Goal: Obtain resource: Download file/media

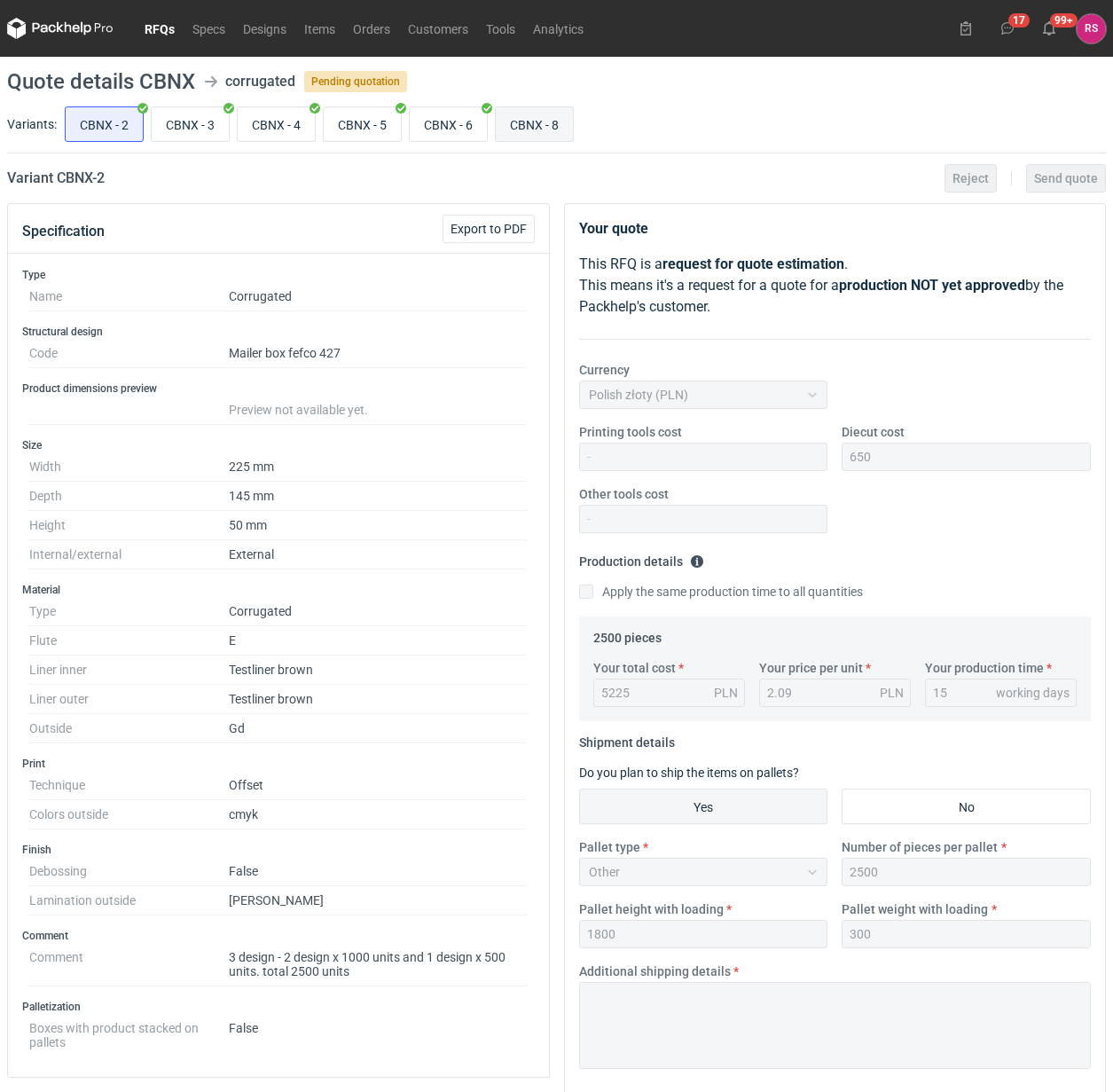
click at [554, 127] on input "CBNX - 8" at bounding box center [534, 124] width 77 height 34
radio input "true"
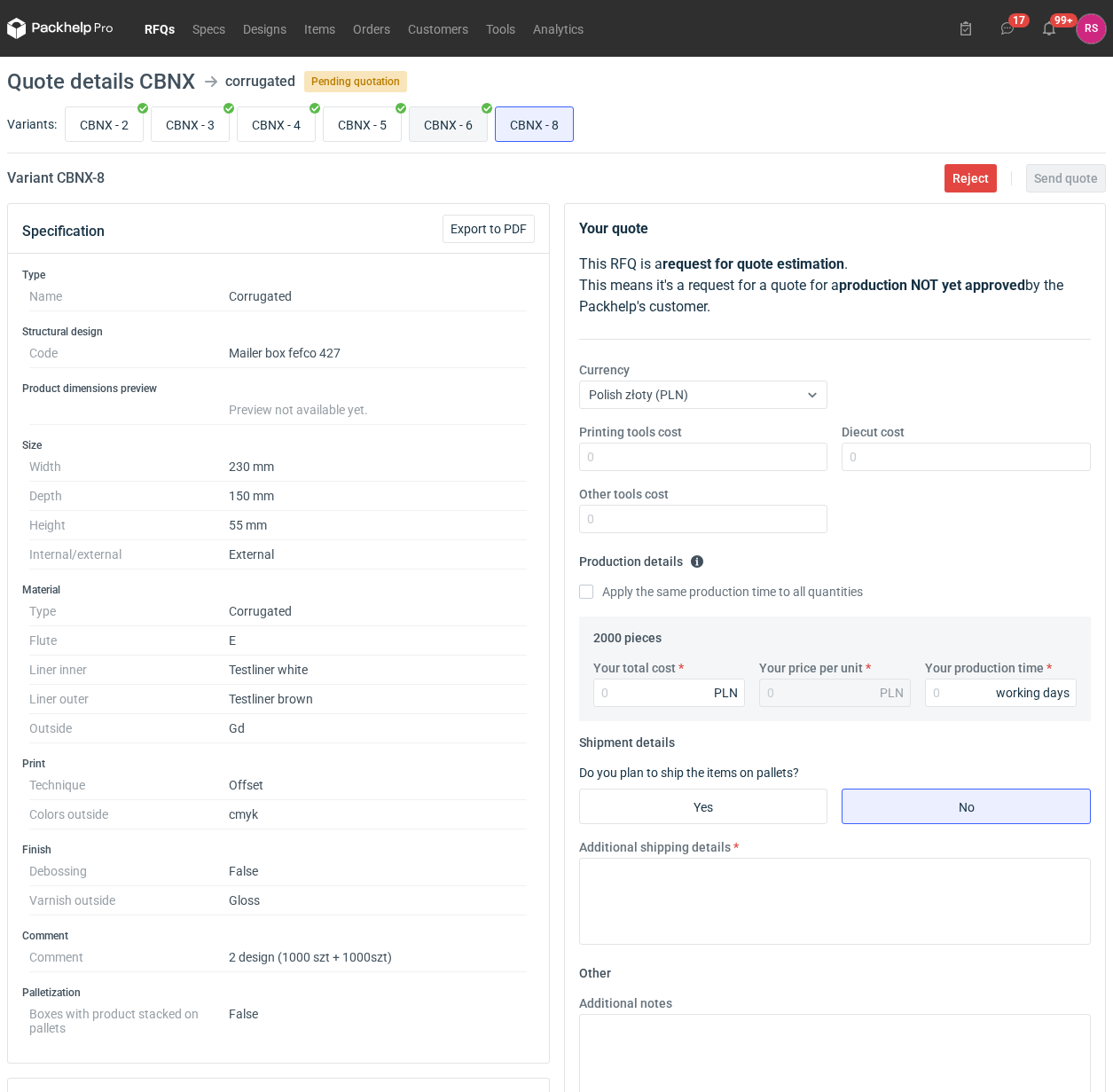
click at [470, 129] on input "CBNX - 6" at bounding box center [448, 124] width 77 height 34
radio input "true"
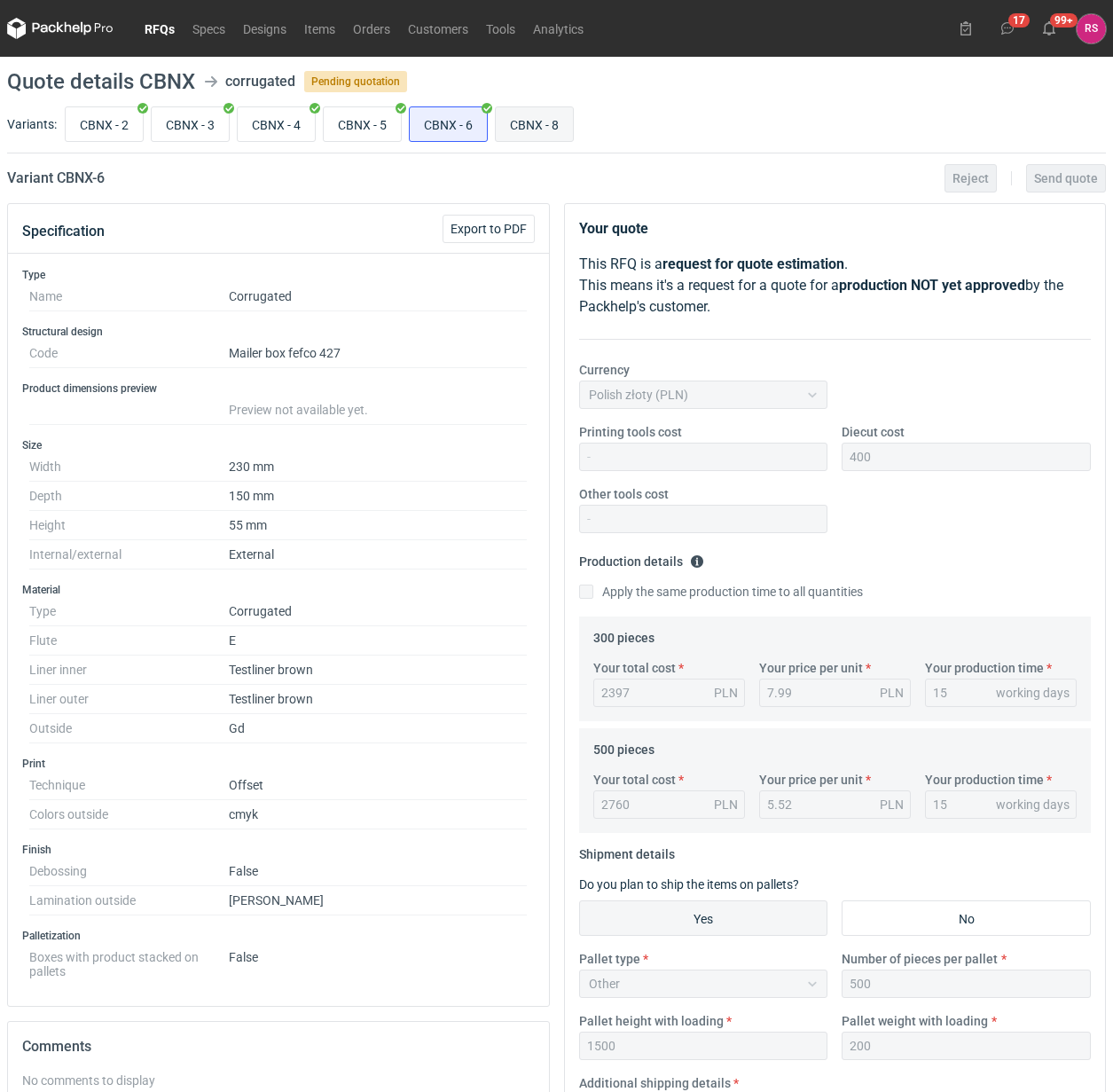
click at [562, 122] on input "CBNX - 8" at bounding box center [534, 124] width 77 height 34
radio input "true"
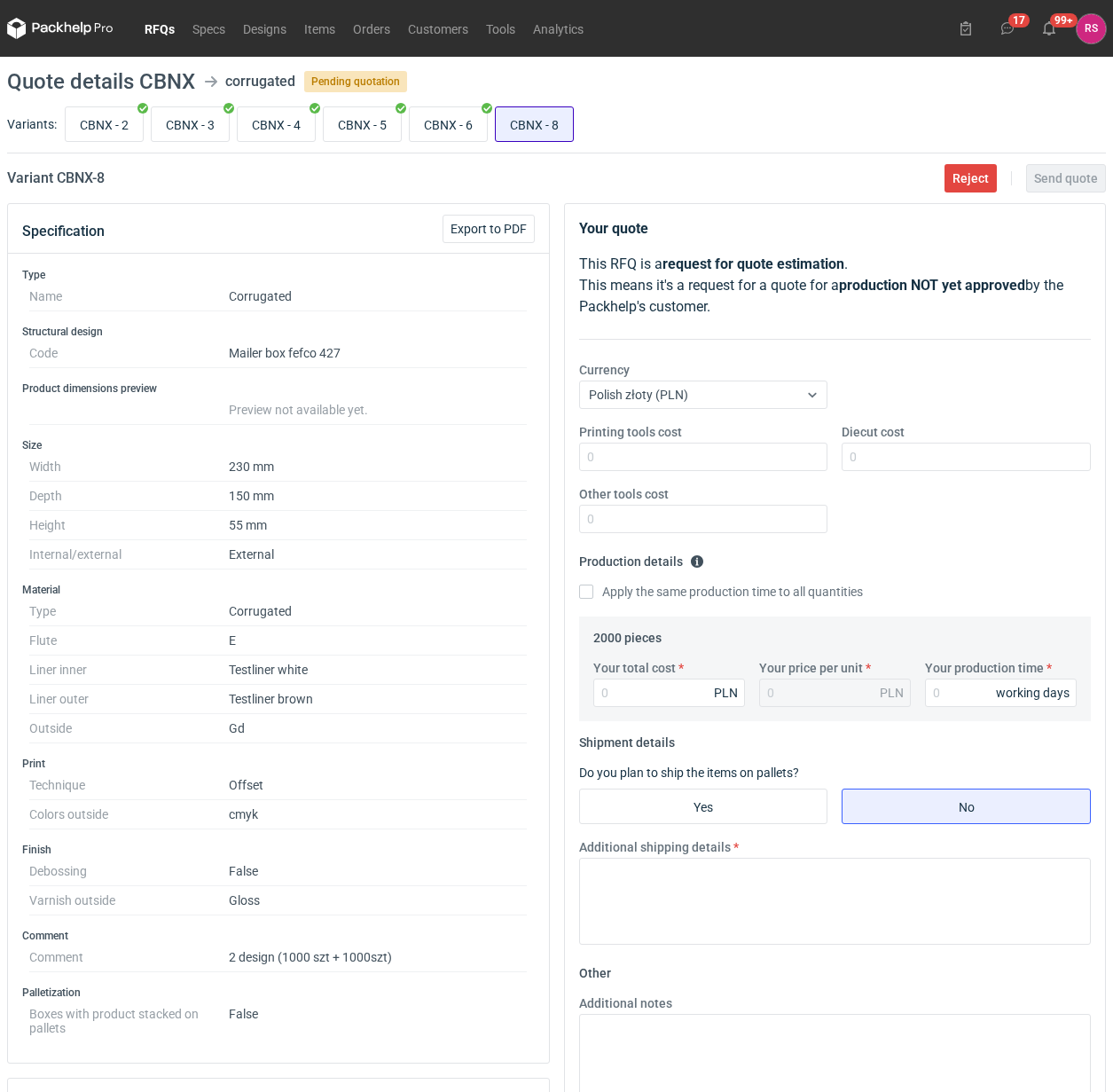
click at [501, 125] on input "CBNX - 8" at bounding box center [534, 124] width 77 height 34
click at [452, 122] on input "CBNX - 6" at bounding box center [448, 124] width 77 height 34
radio input "true"
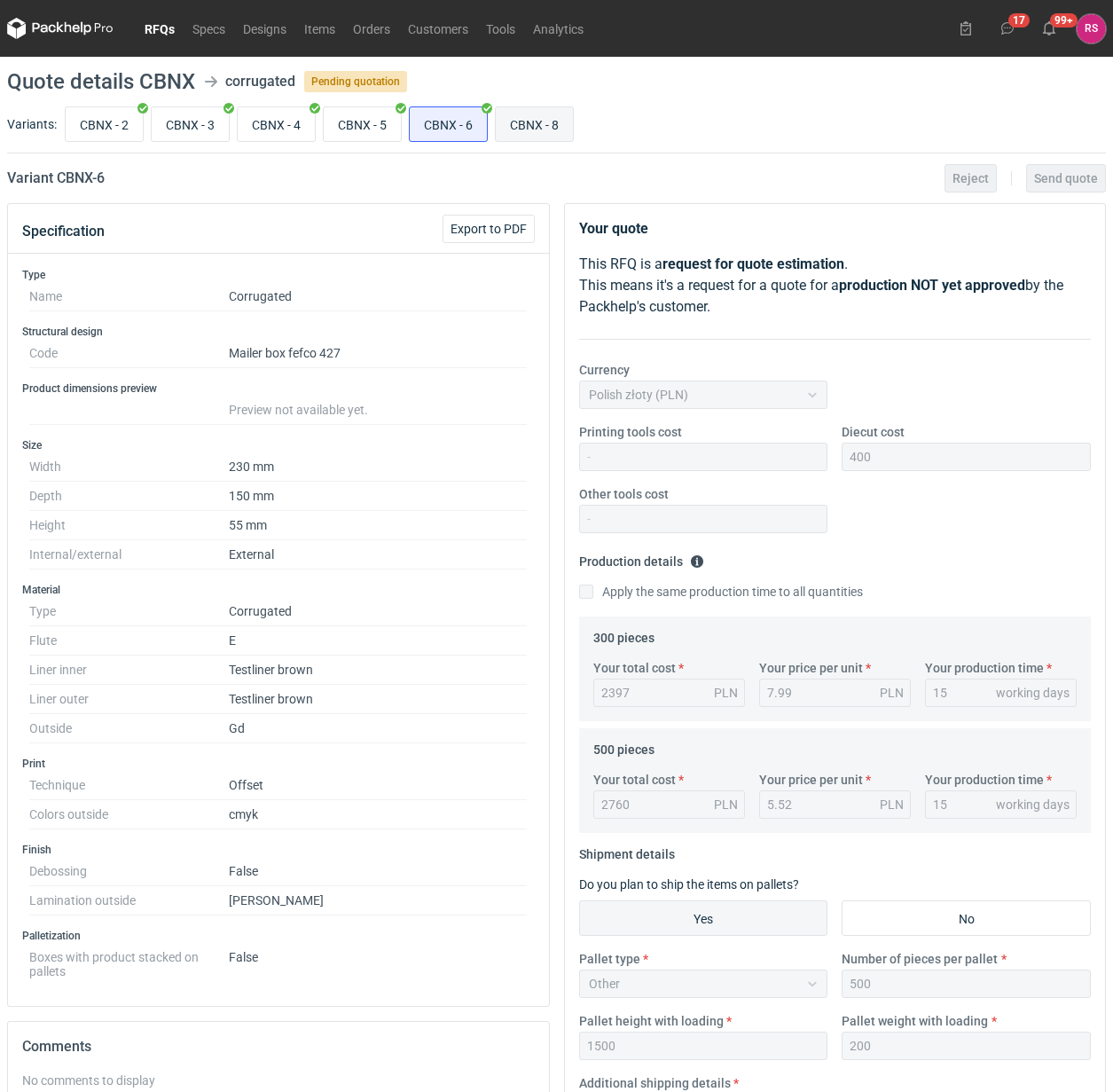
click at [518, 130] on input "CBNX - 8" at bounding box center [534, 124] width 77 height 34
radio input "true"
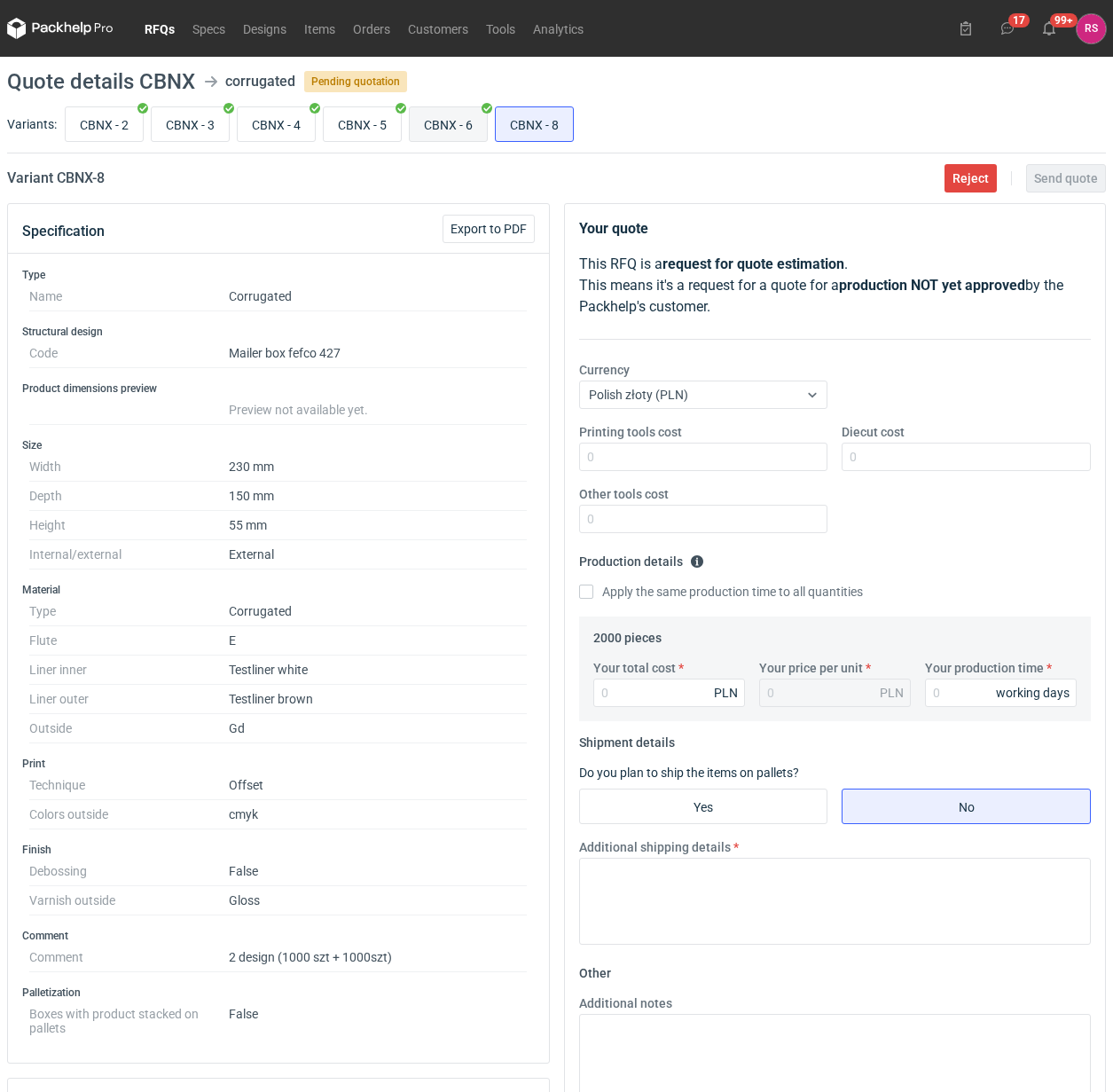
click at [441, 130] on input "CBNX - 6" at bounding box center [448, 124] width 77 height 34
radio input "true"
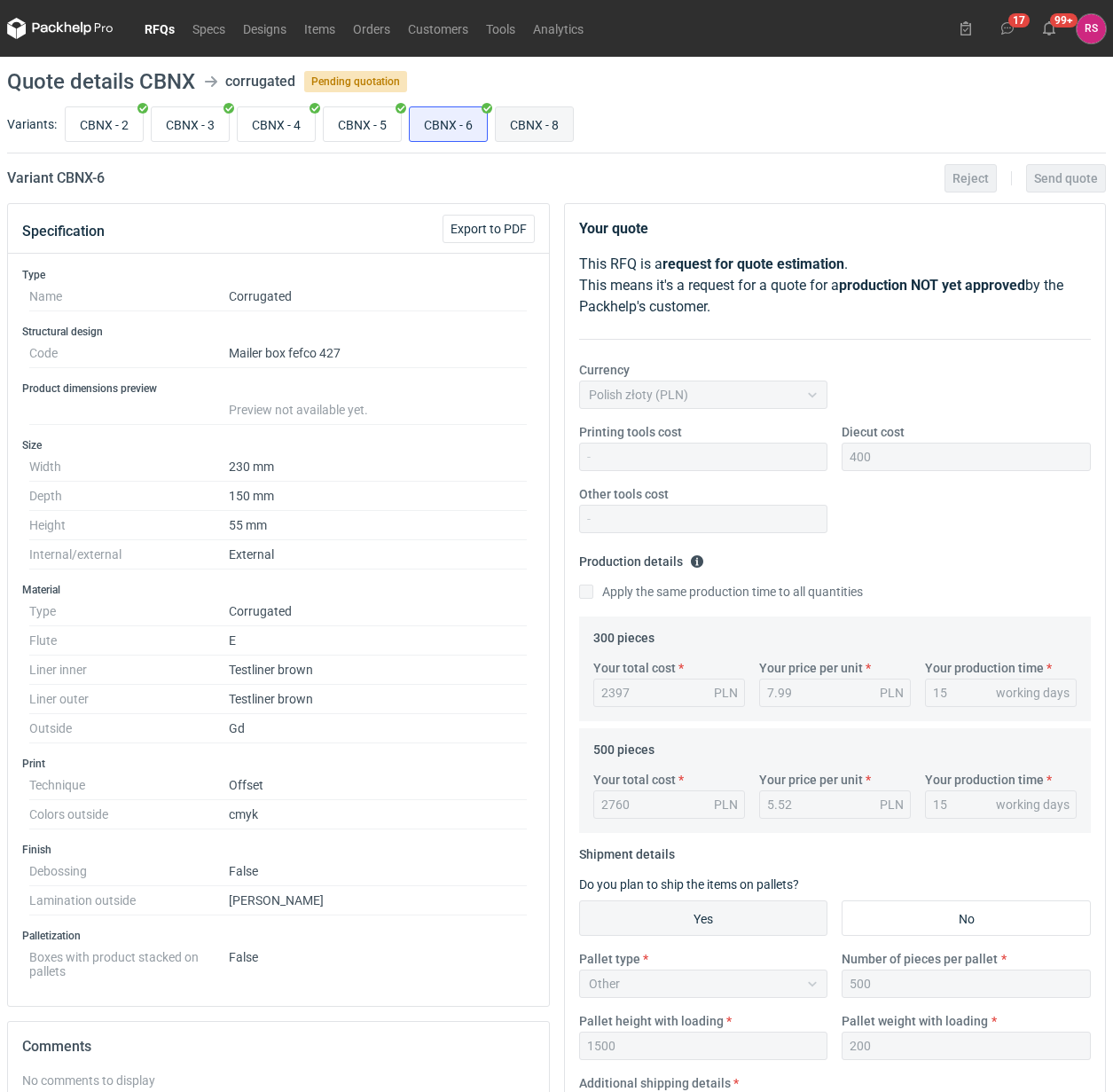
click at [541, 129] on input "CBNX - 8" at bounding box center [534, 124] width 77 height 34
radio input "true"
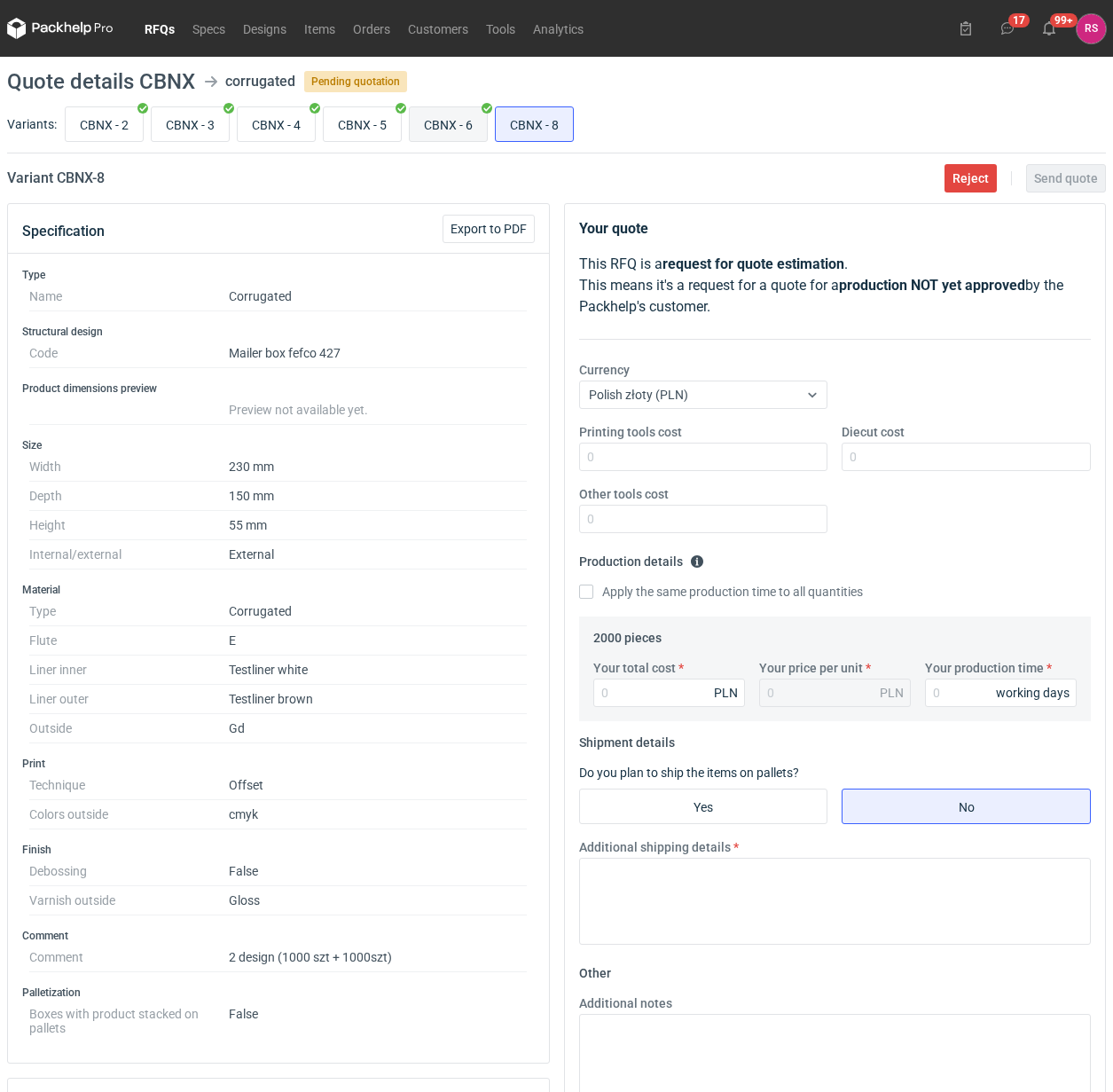
click at [448, 124] on input "CBNX - 6" at bounding box center [448, 124] width 77 height 34
radio input "true"
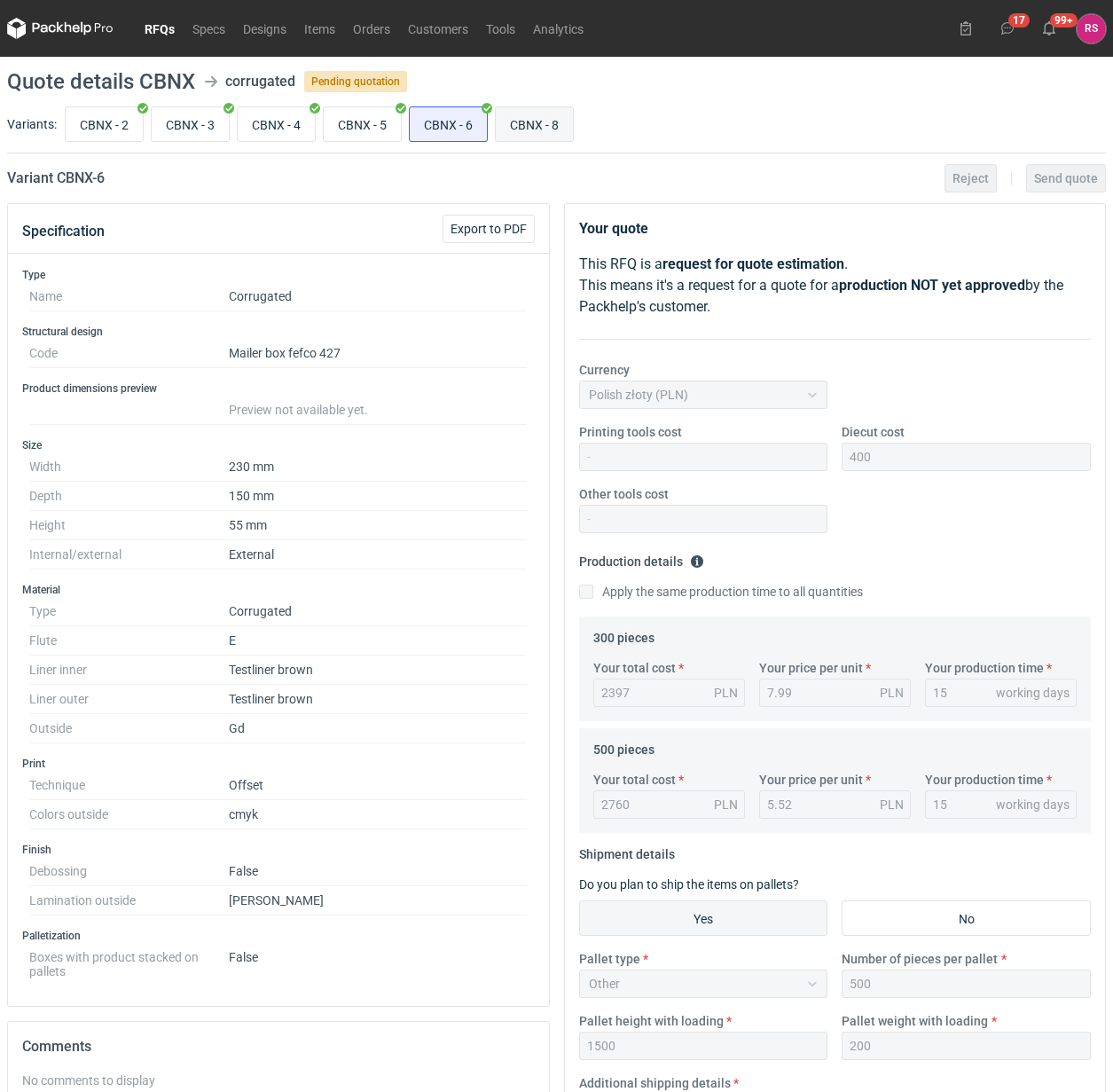
click at [537, 125] on input "CBNX - 8" at bounding box center [534, 124] width 77 height 34
radio input "true"
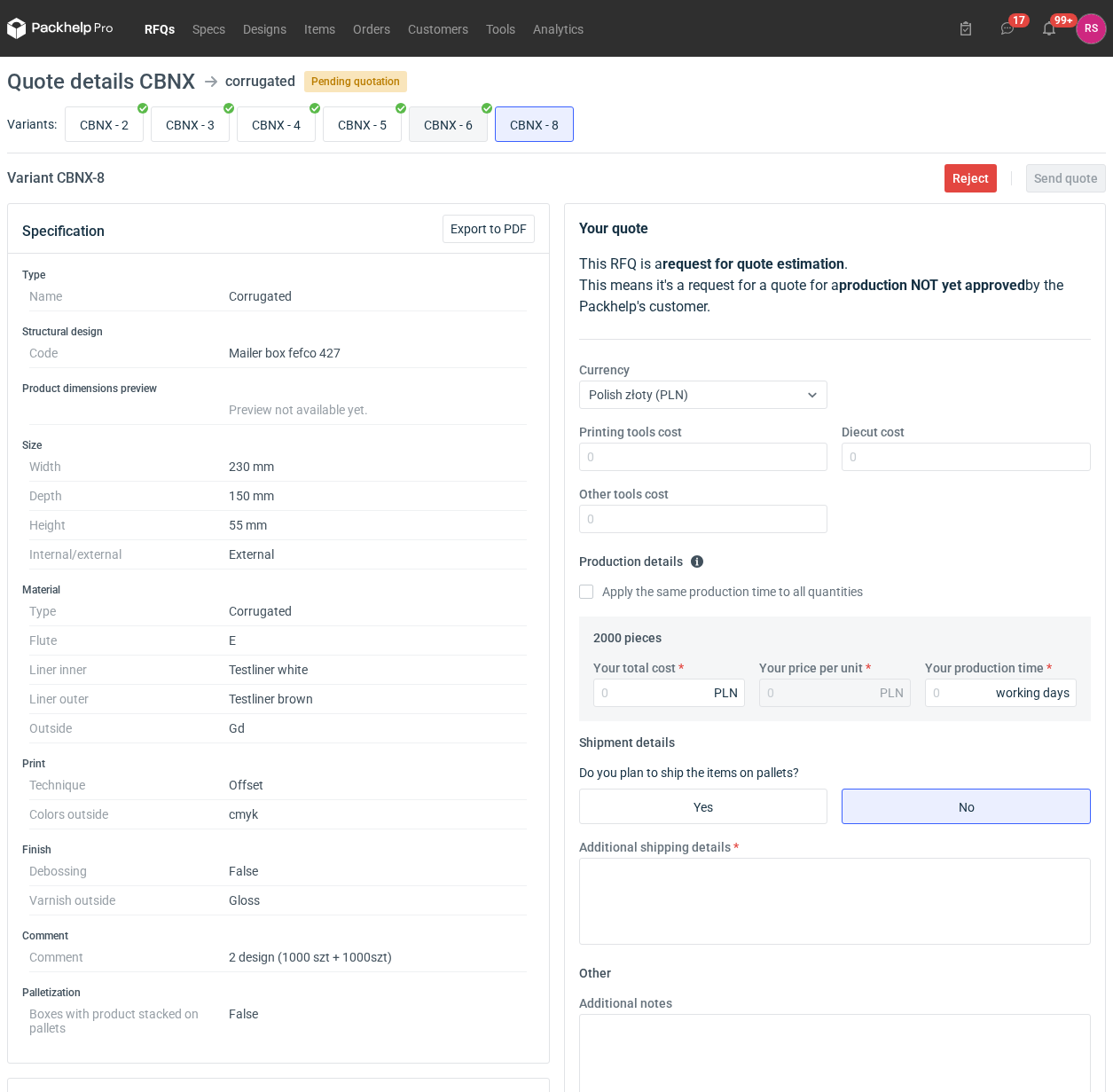
click at [468, 126] on input "CBNX - 6" at bounding box center [448, 124] width 77 height 34
radio input "true"
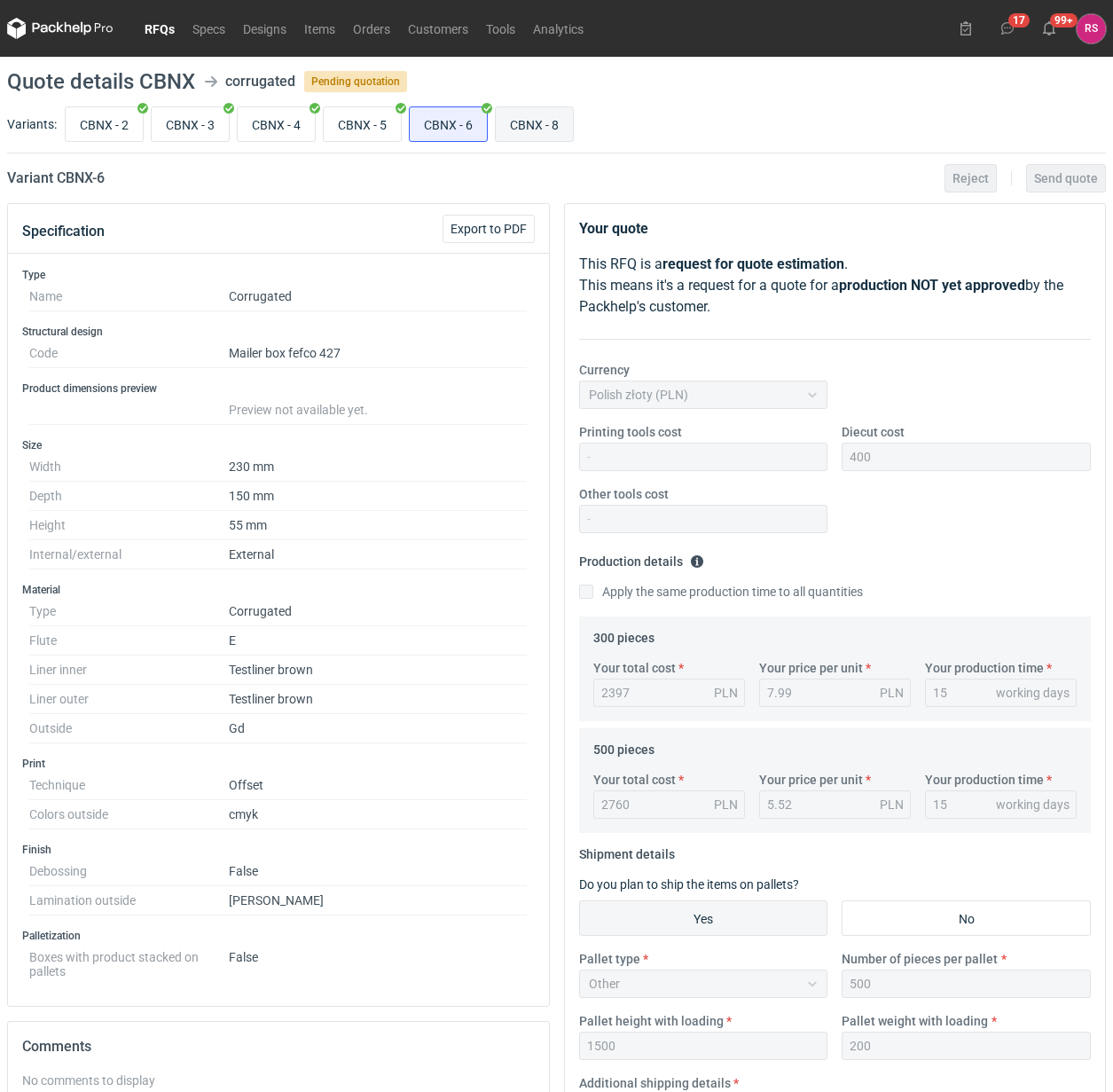
click at [529, 127] on input "CBNX - 8" at bounding box center [534, 124] width 77 height 34
radio input "true"
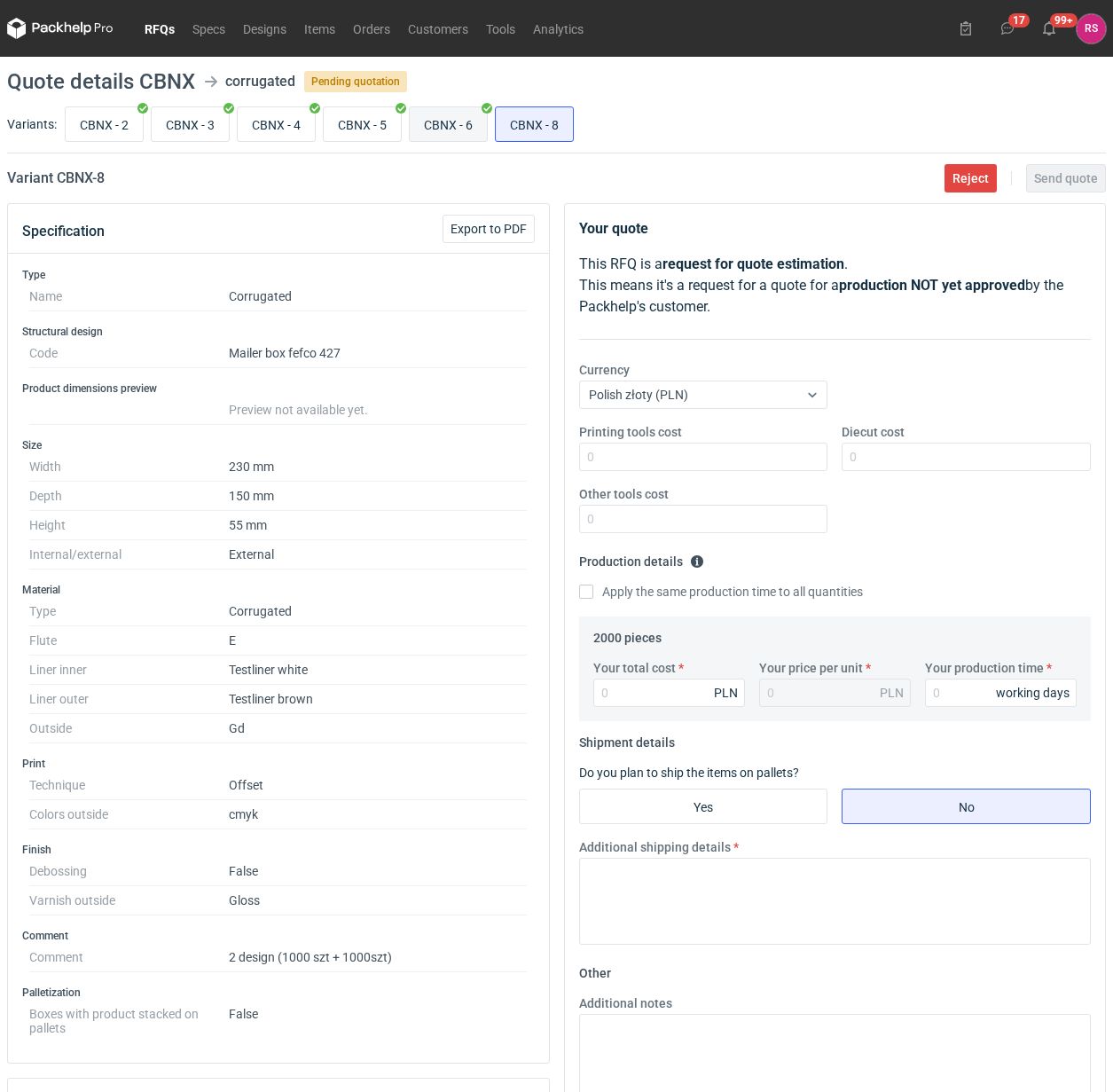
click at [472, 130] on input "CBNX - 6" at bounding box center [448, 124] width 77 height 34
radio input "true"
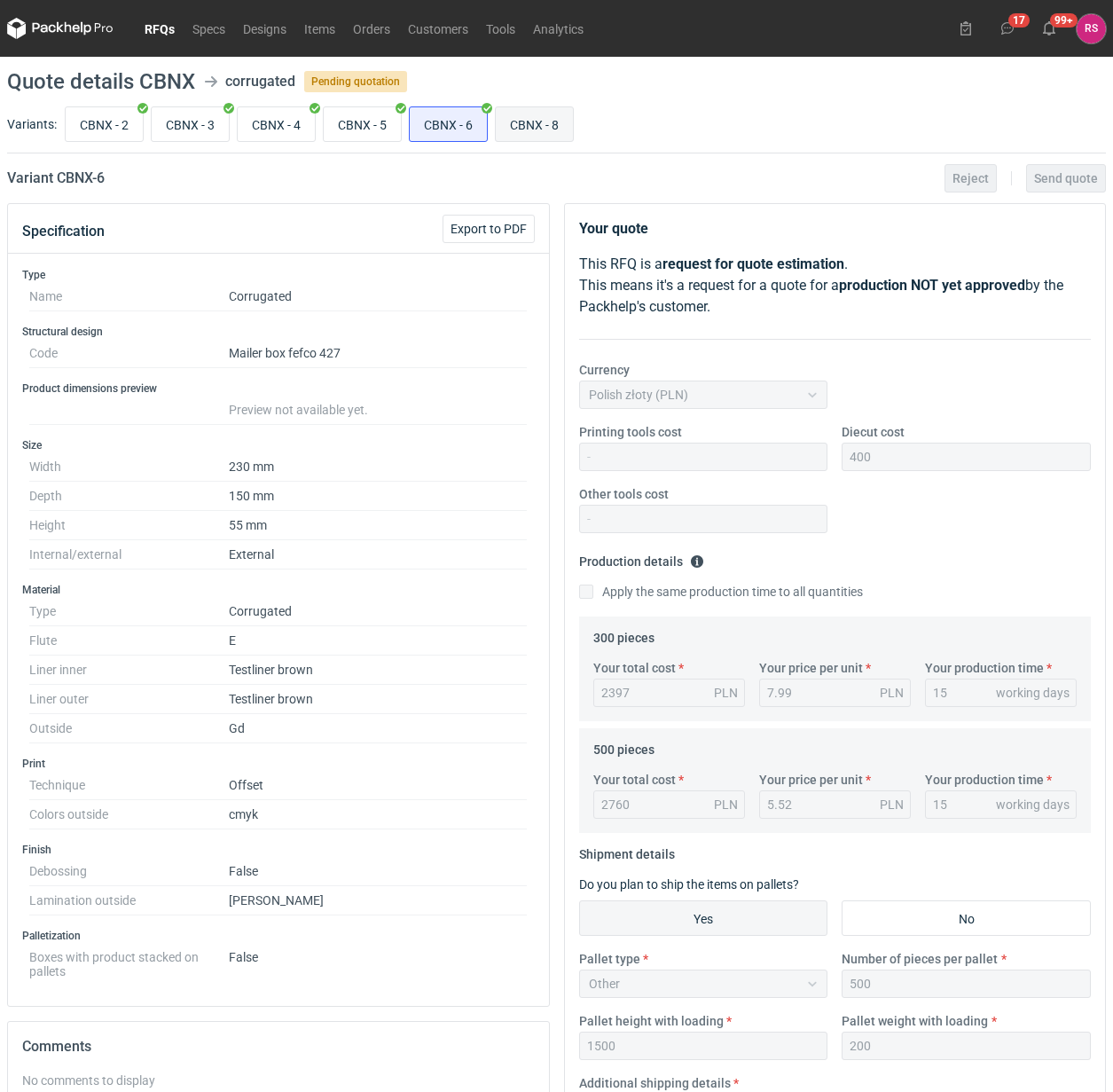
click at [550, 132] on input "CBNX - 8" at bounding box center [534, 124] width 77 height 34
radio input "true"
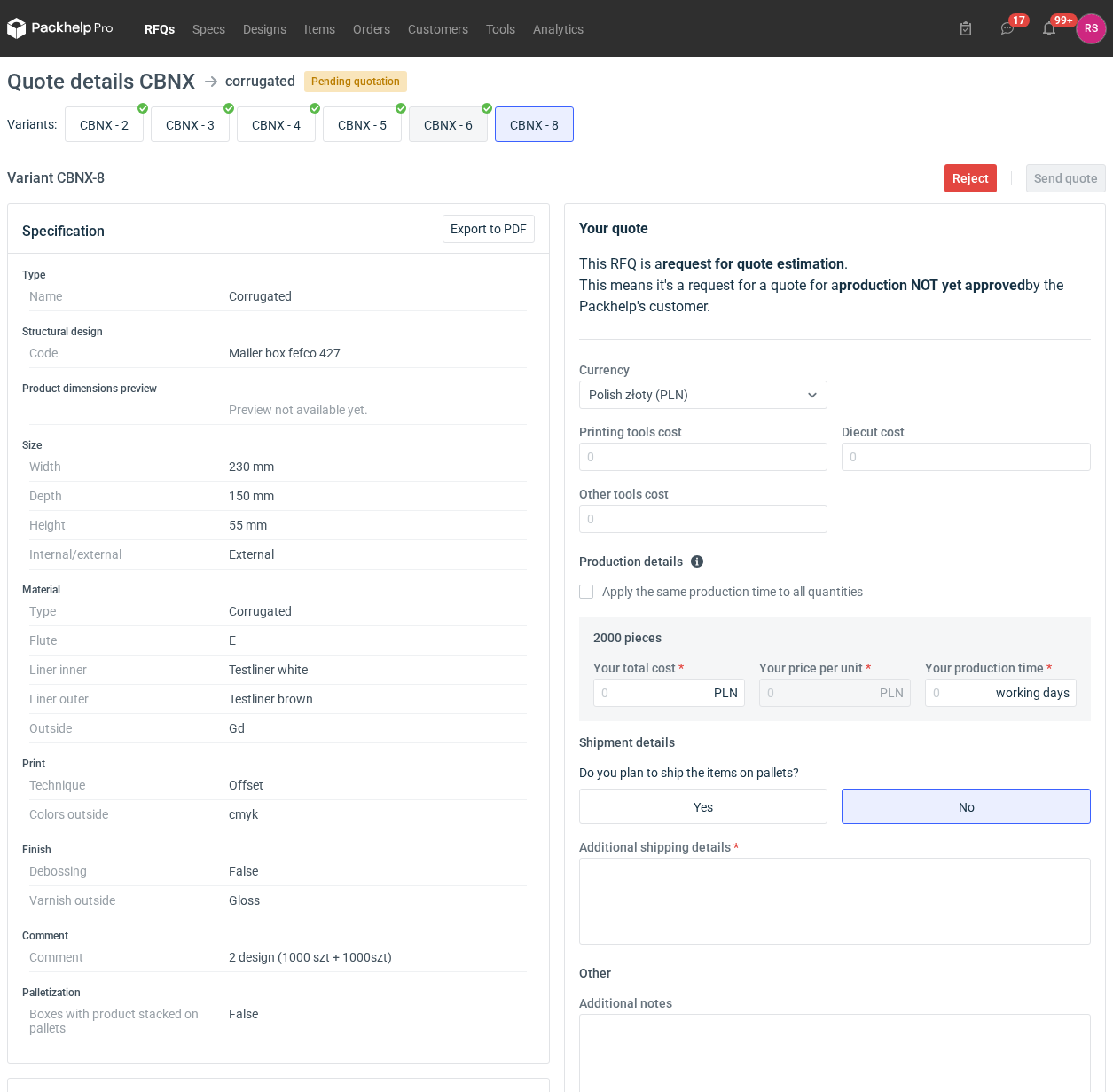
click at [475, 130] on input "CBNX - 6" at bounding box center [448, 124] width 77 height 34
radio input "true"
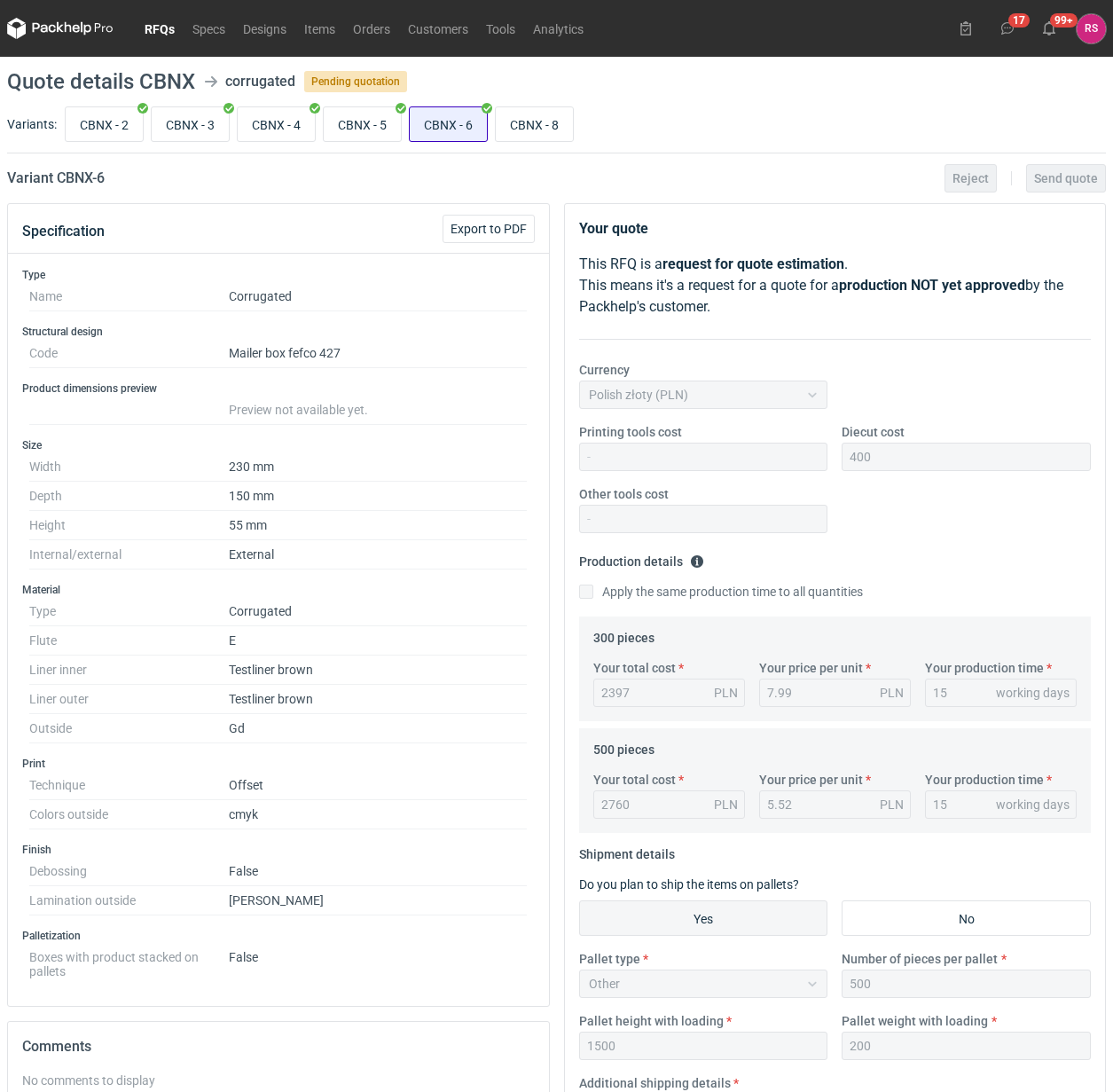
click at [414, 130] on input "CBNX - 6" at bounding box center [448, 124] width 77 height 34
click at [373, 125] on input "CBNX - 5" at bounding box center [363, 124] width 77 height 34
radio input "true"
click at [502, 129] on input "CBNX - 8" at bounding box center [534, 124] width 77 height 34
radio input "true"
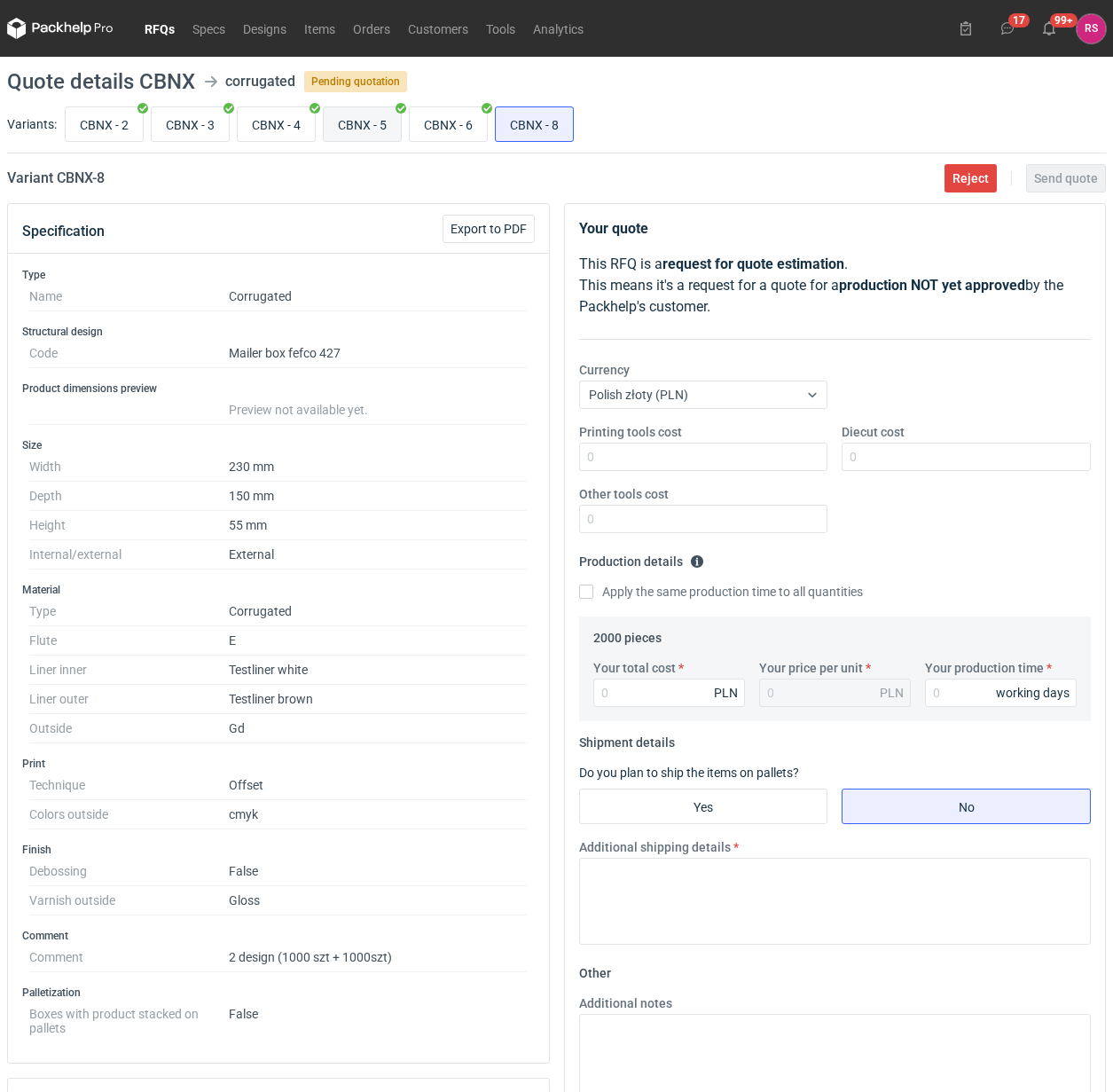
click at [365, 122] on input "CBNX - 5" at bounding box center [363, 124] width 77 height 34
radio input "true"
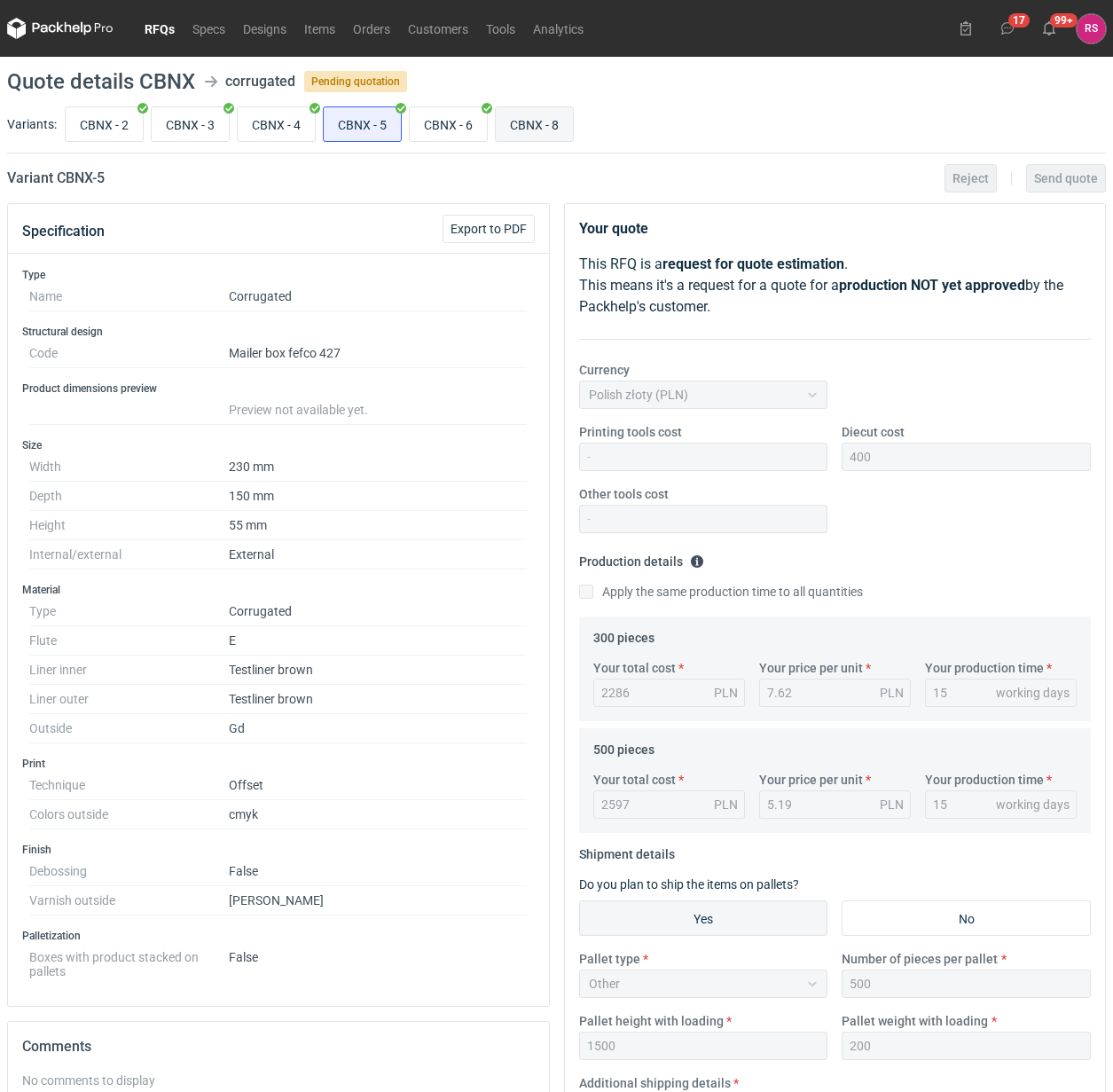
click at [511, 124] on input "CBNX - 8" at bounding box center [534, 124] width 77 height 34
radio input "true"
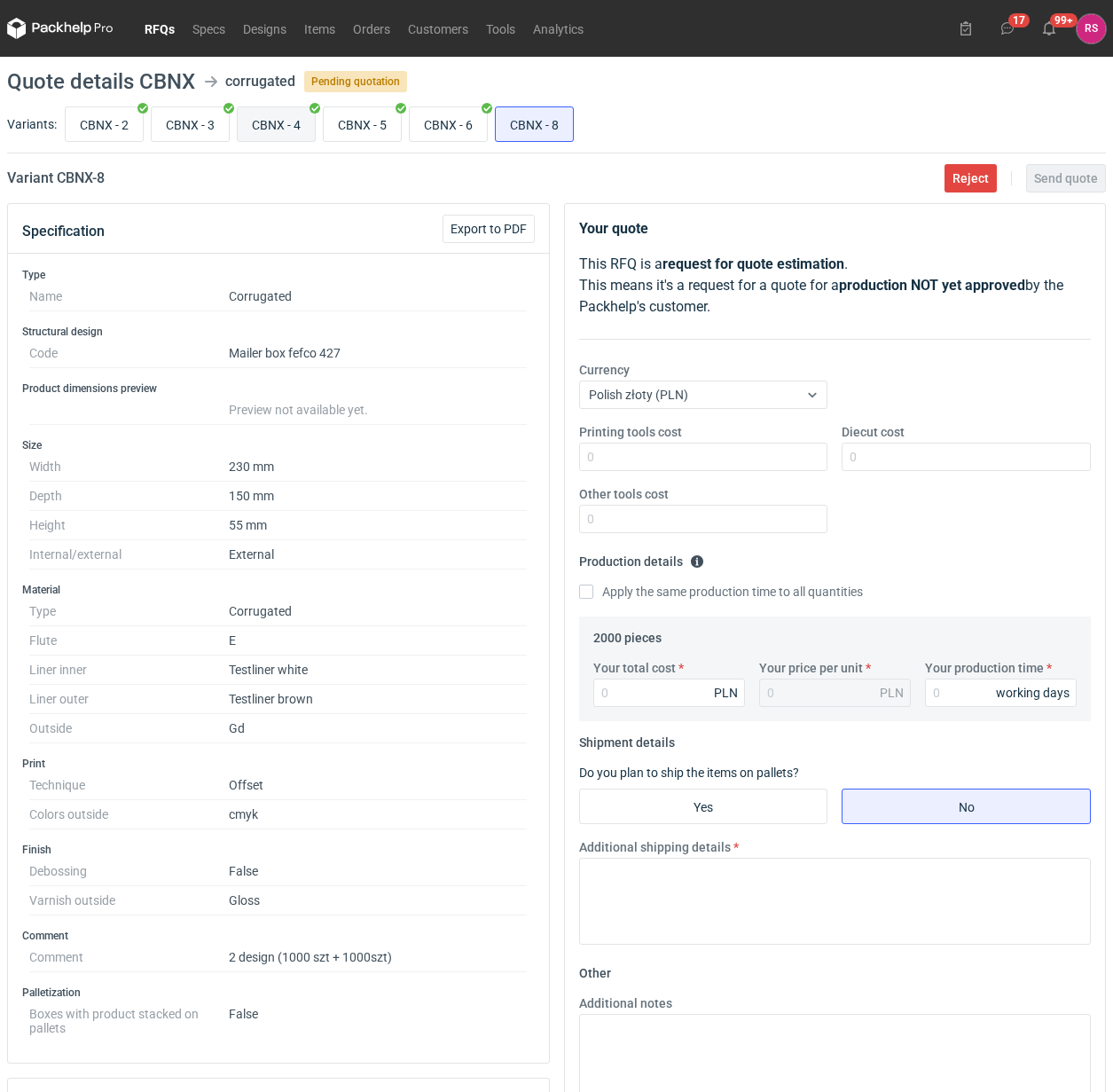
click at [280, 124] on input "CBNX - 4" at bounding box center [276, 124] width 77 height 34
radio input "true"
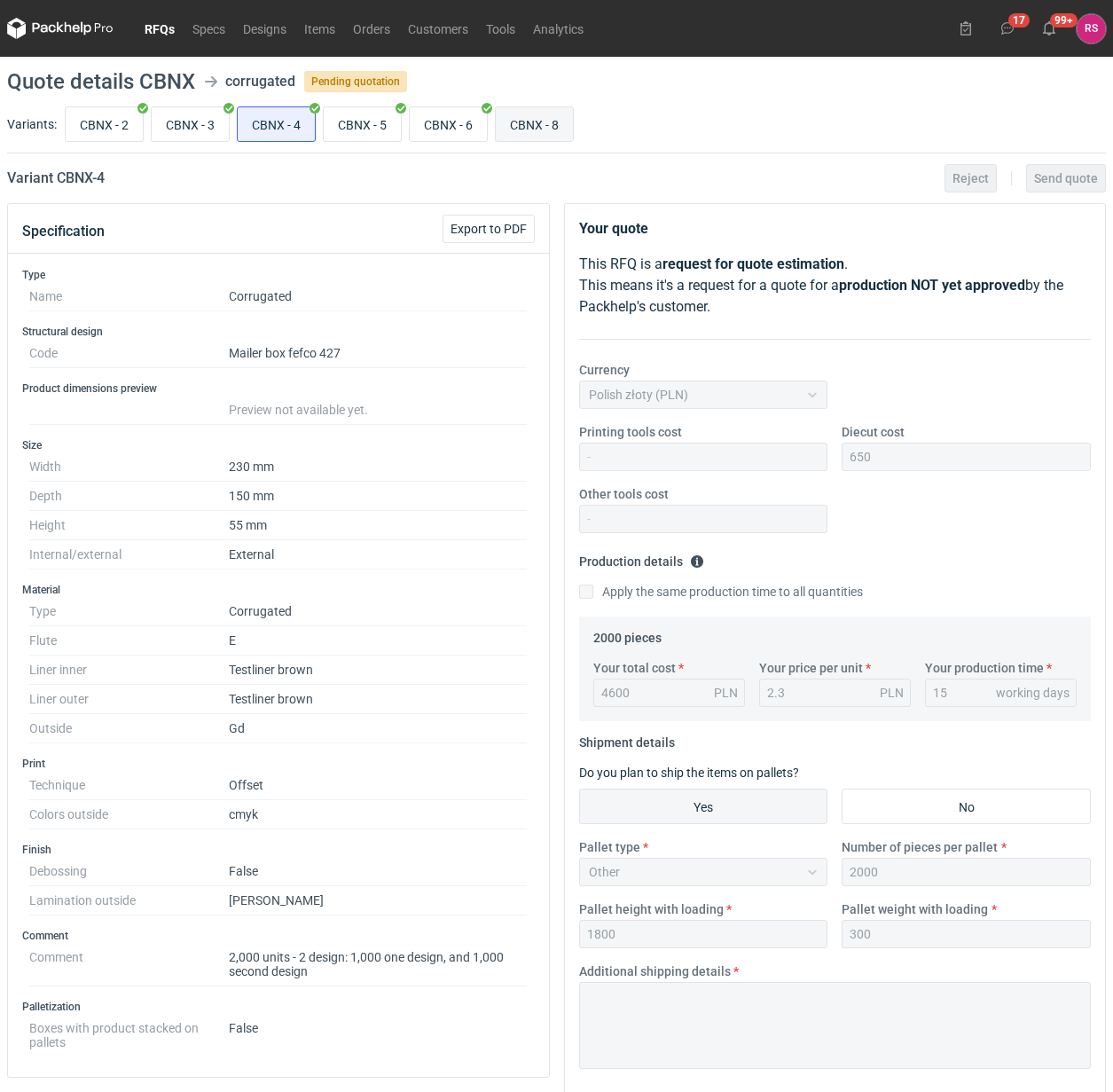
click at [542, 127] on input "CBNX - 8" at bounding box center [534, 124] width 77 height 34
radio input "true"
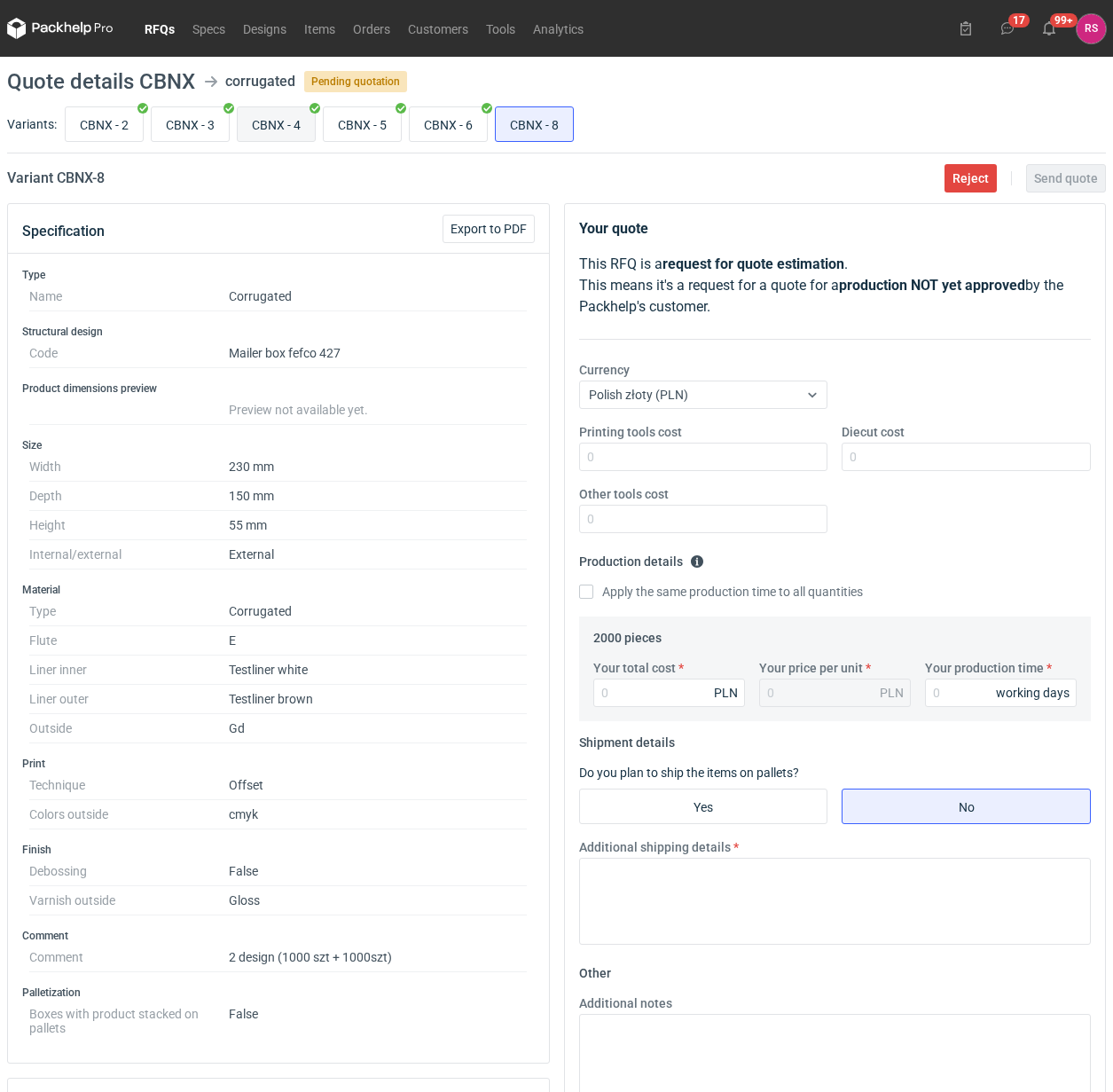
click at [281, 118] on input "CBNX - 4" at bounding box center [276, 124] width 77 height 34
radio input "true"
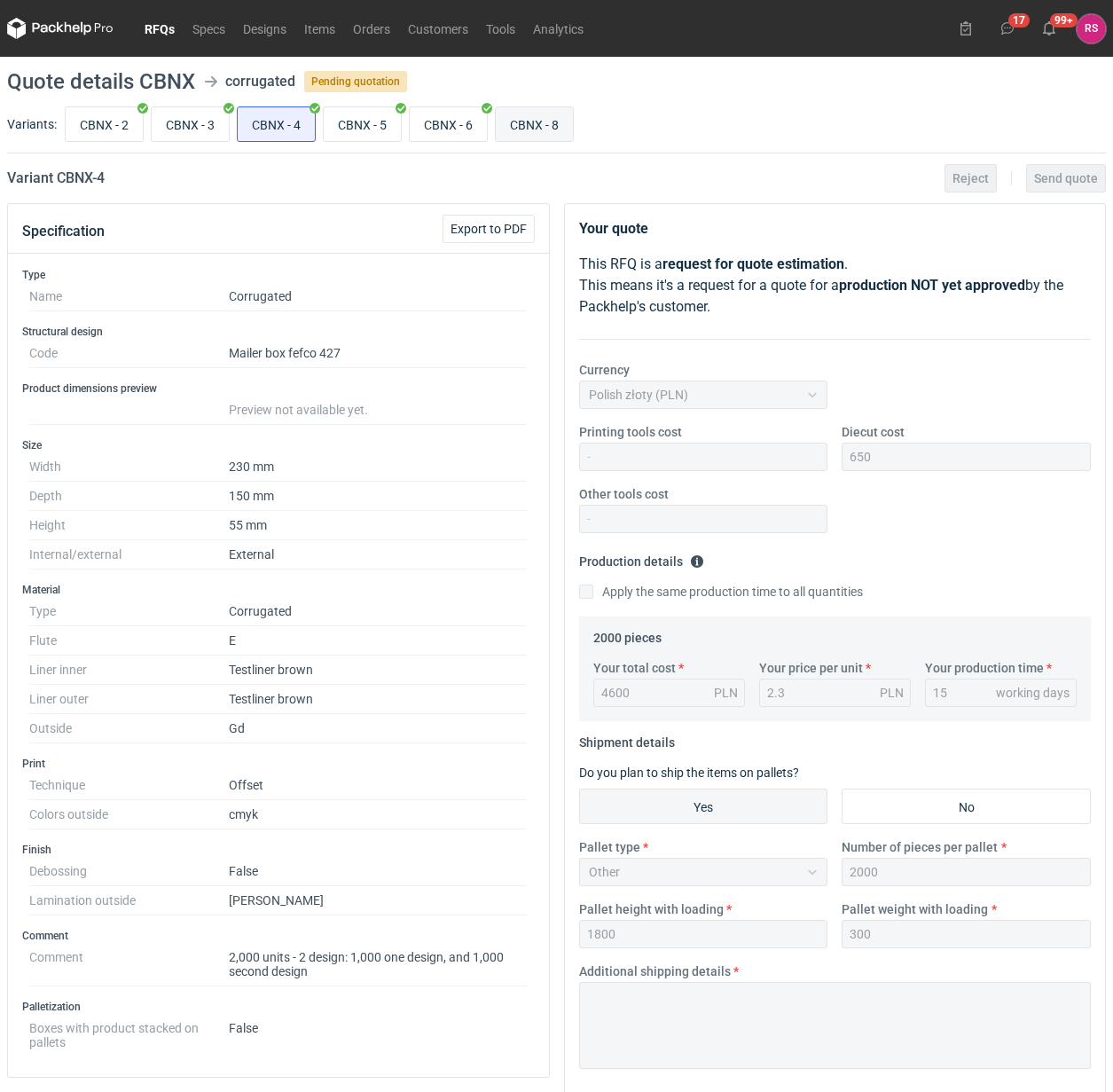
click at [534, 120] on input "CBNX - 8" at bounding box center [534, 124] width 77 height 34
radio input "true"
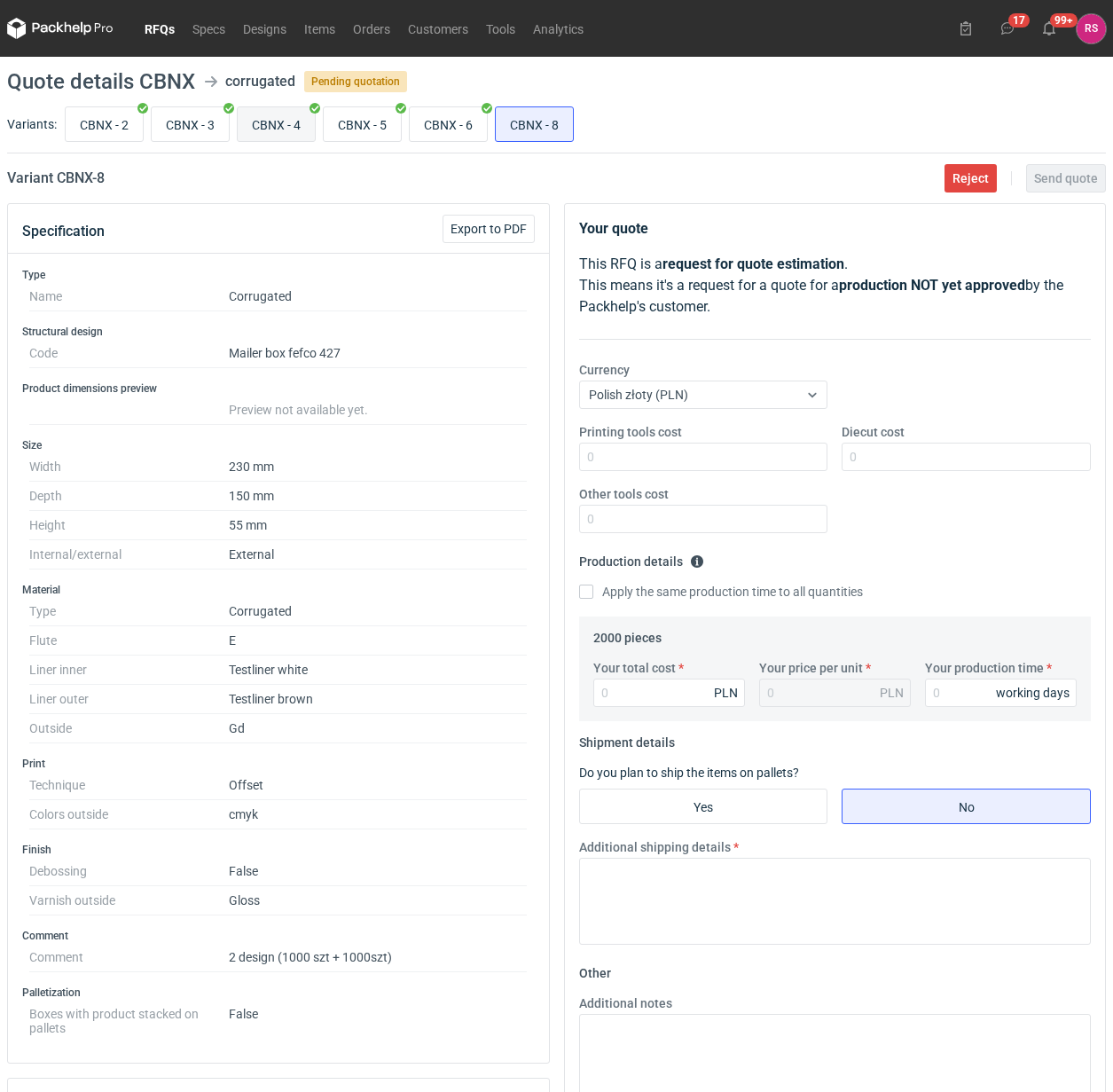
click at [275, 115] on input "CBNX - 4" at bounding box center [276, 124] width 77 height 34
radio input "true"
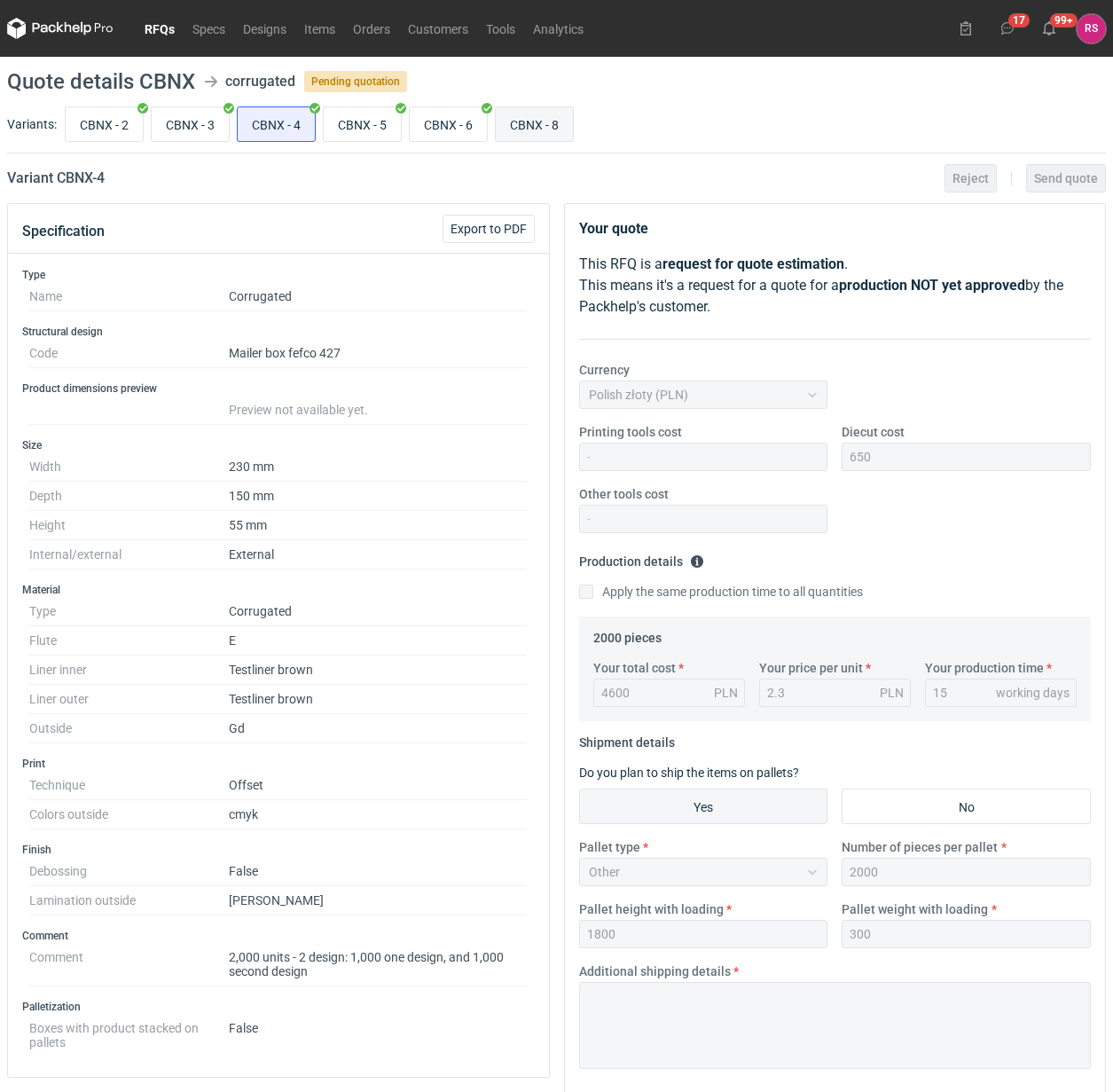
click at [543, 121] on input "CBNX - 8" at bounding box center [534, 124] width 77 height 34
radio input "true"
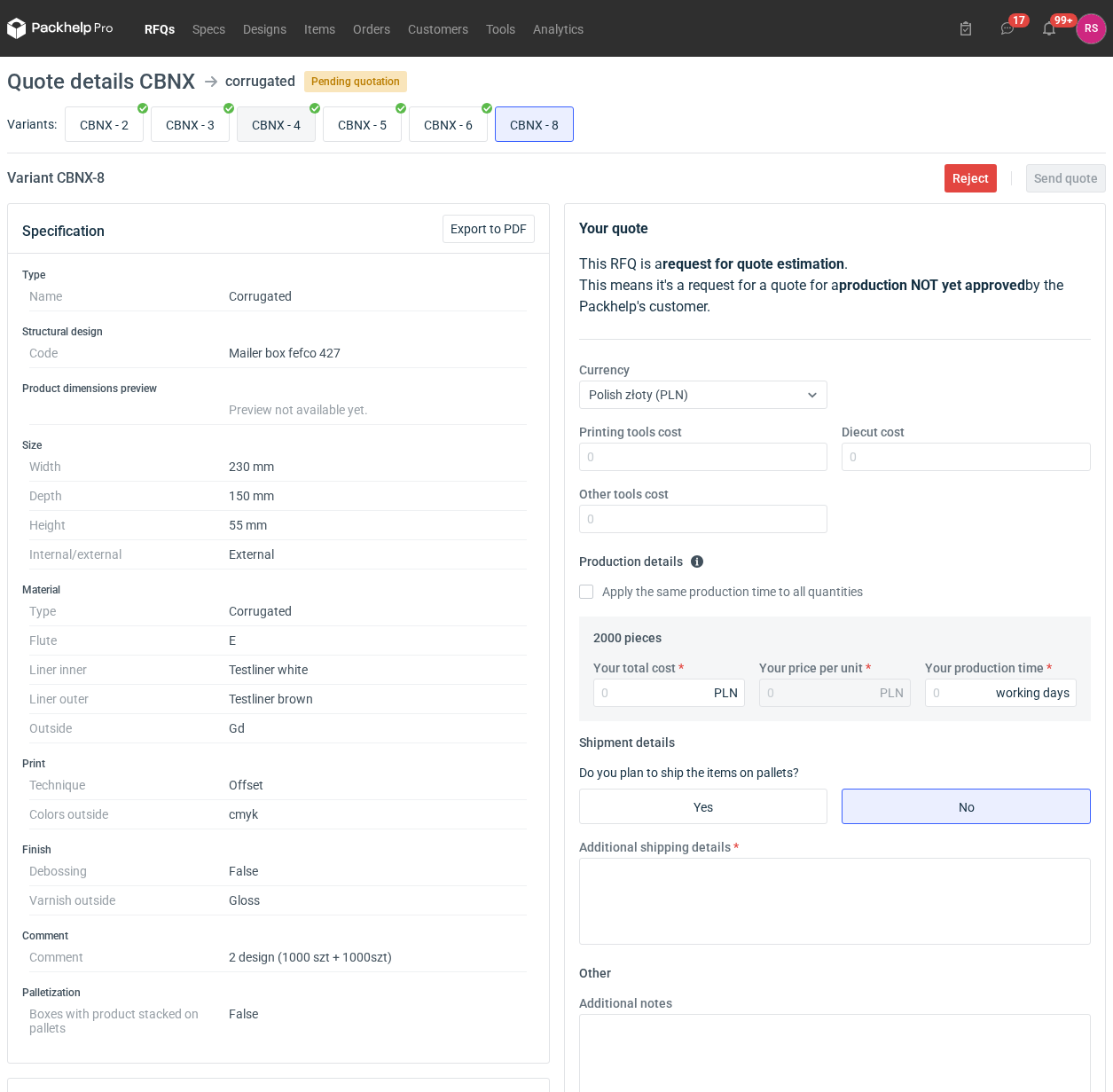
click at [280, 120] on input "CBNX - 4" at bounding box center [276, 124] width 77 height 34
radio input "true"
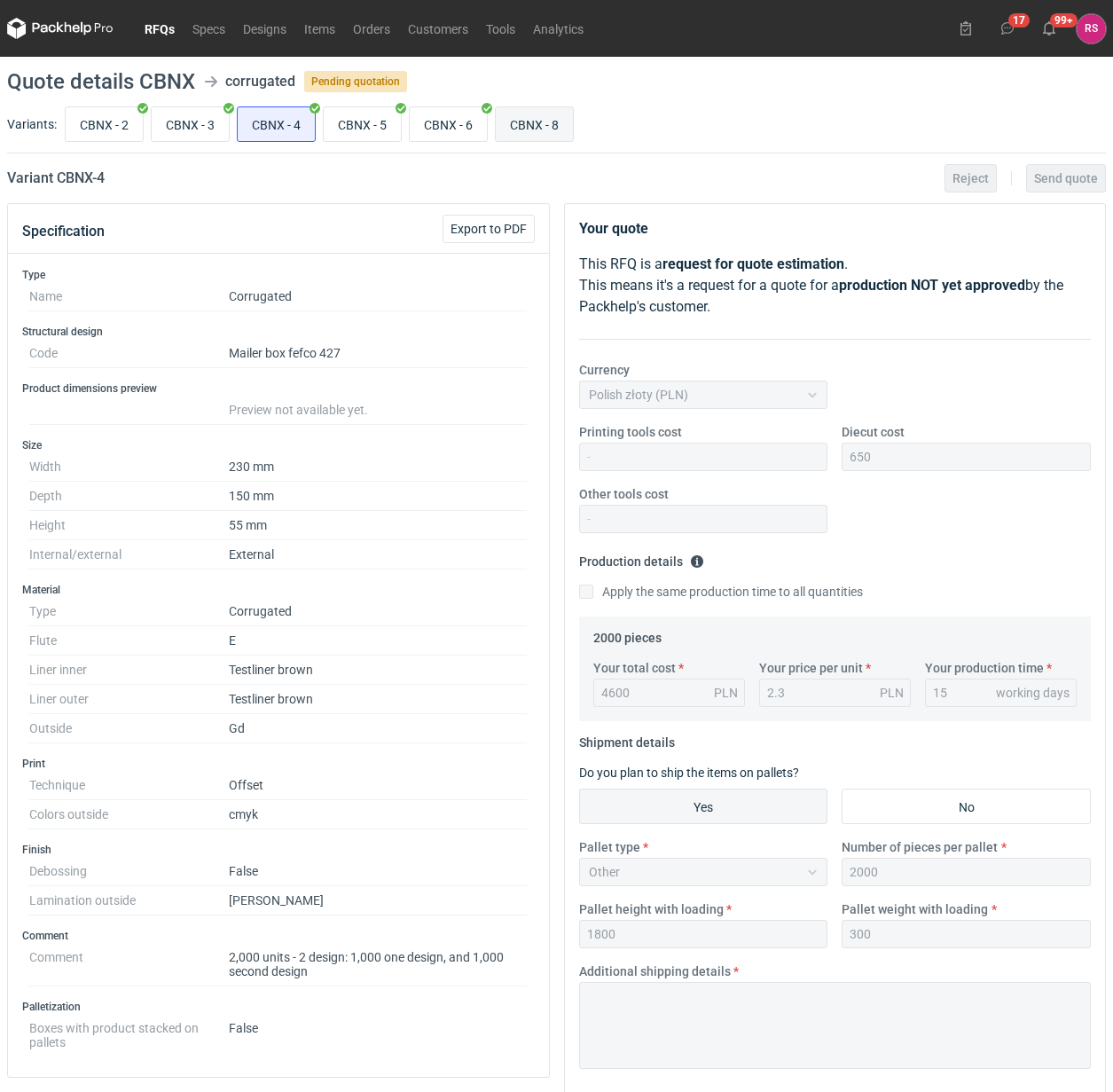
click at [530, 122] on input "CBNX - 8" at bounding box center [534, 124] width 77 height 34
radio input "true"
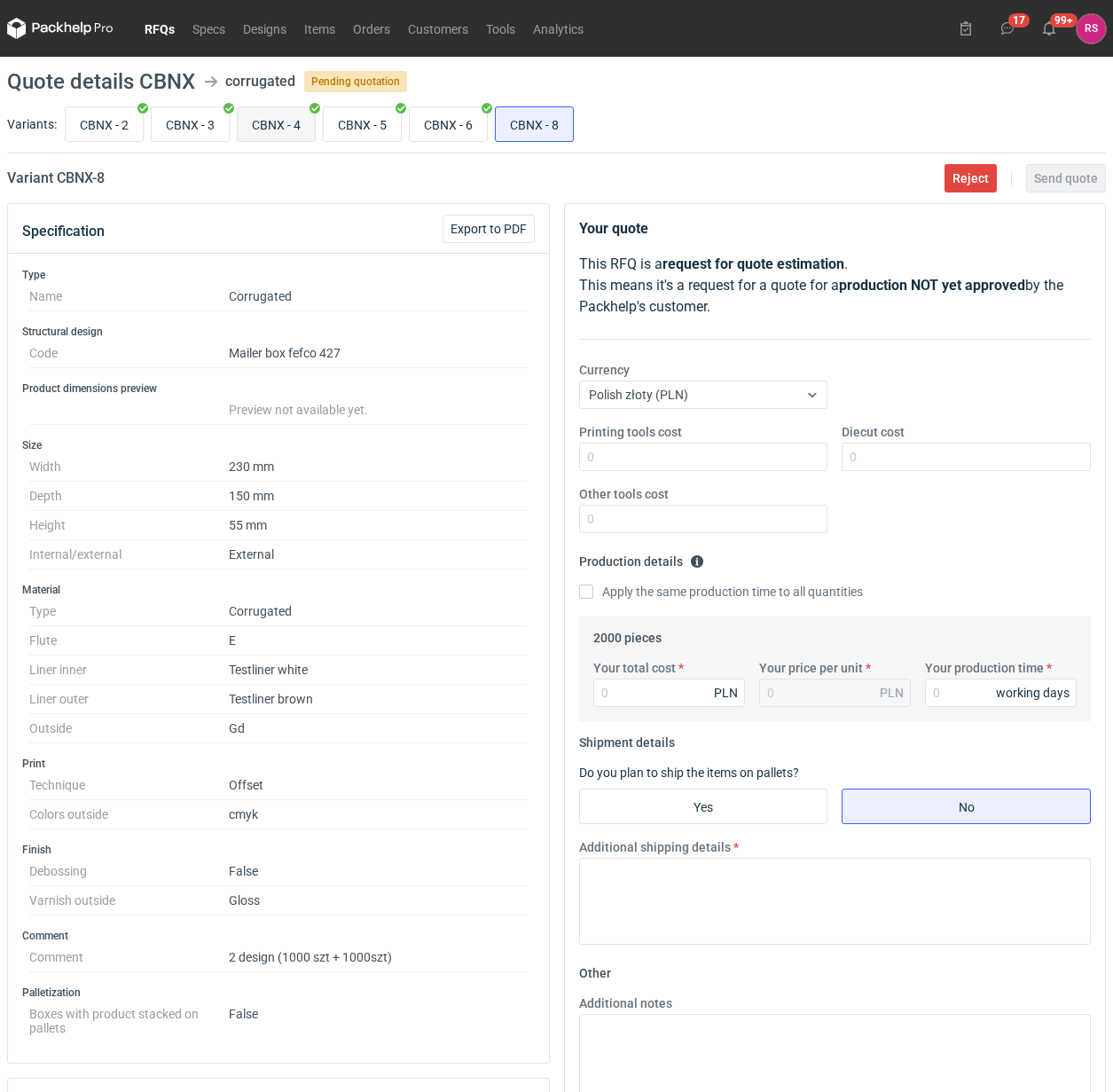
click at [264, 122] on input "CBNX - 4" at bounding box center [276, 124] width 77 height 34
radio input "true"
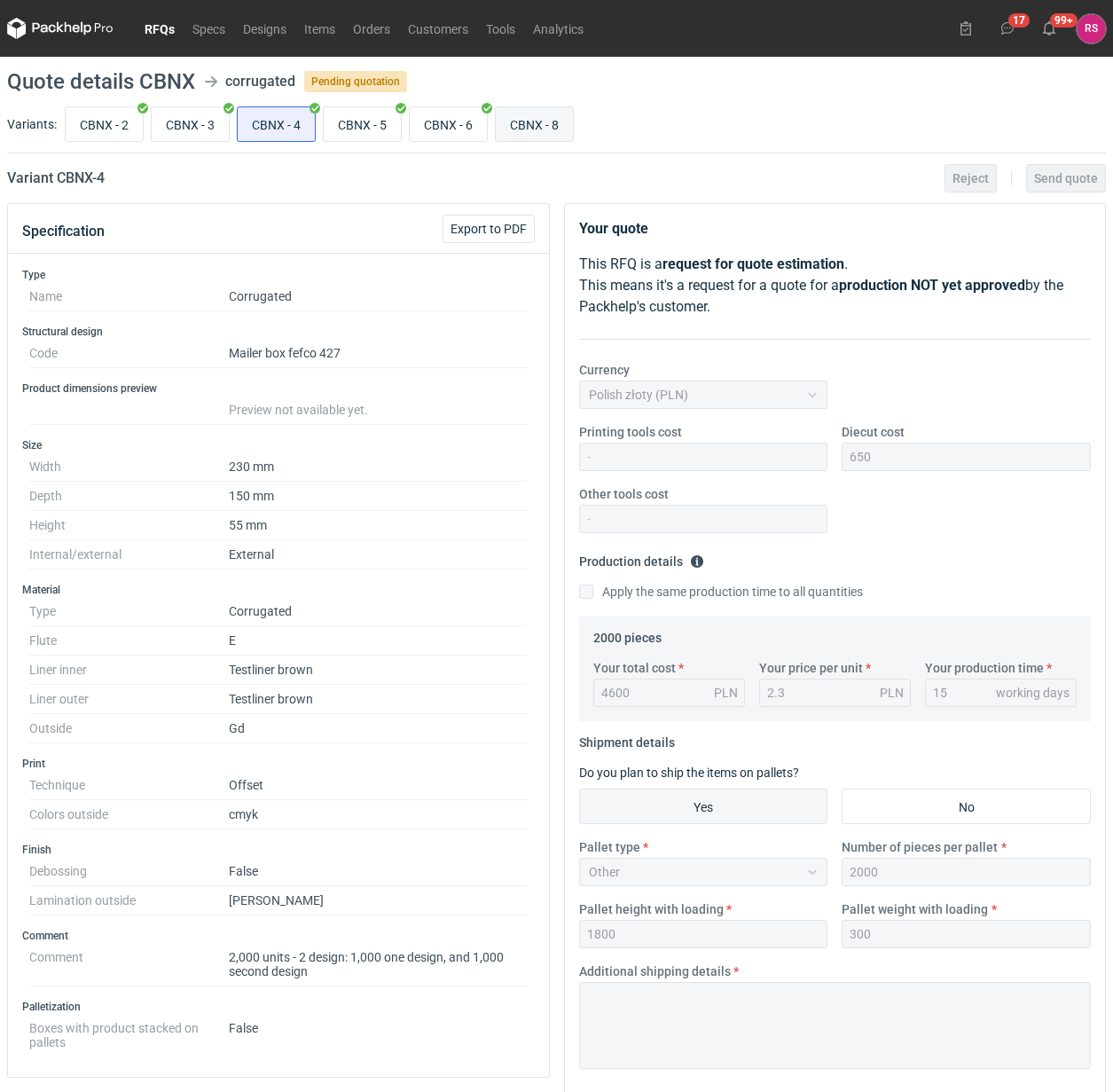
click at [541, 122] on input "CBNX - 8" at bounding box center [534, 124] width 77 height 34
radio input "true"
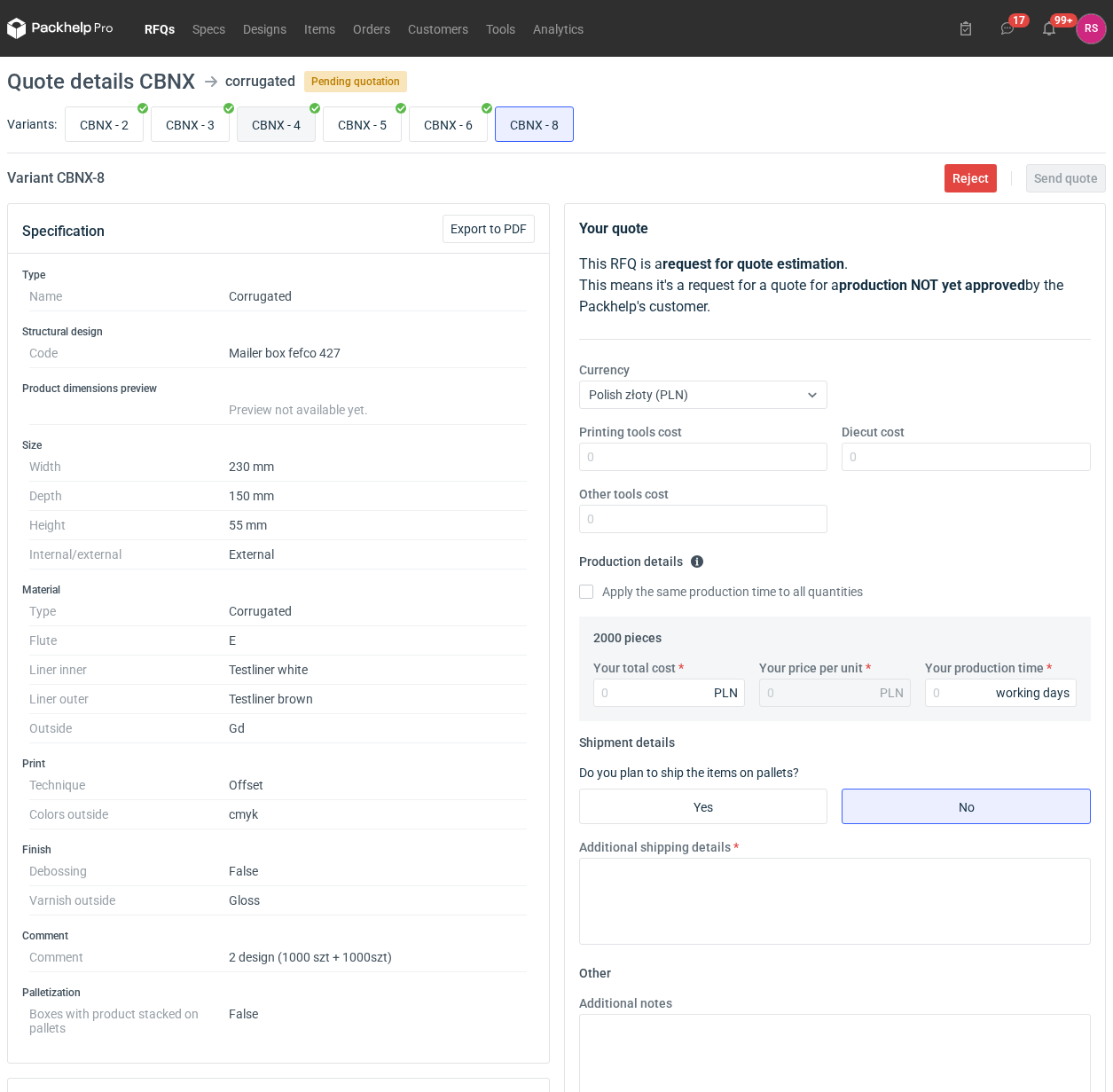
click at [269, 122] on input "CBNX - 4" at bounding box center [276, 124] width 77 height 34
radio input "true"
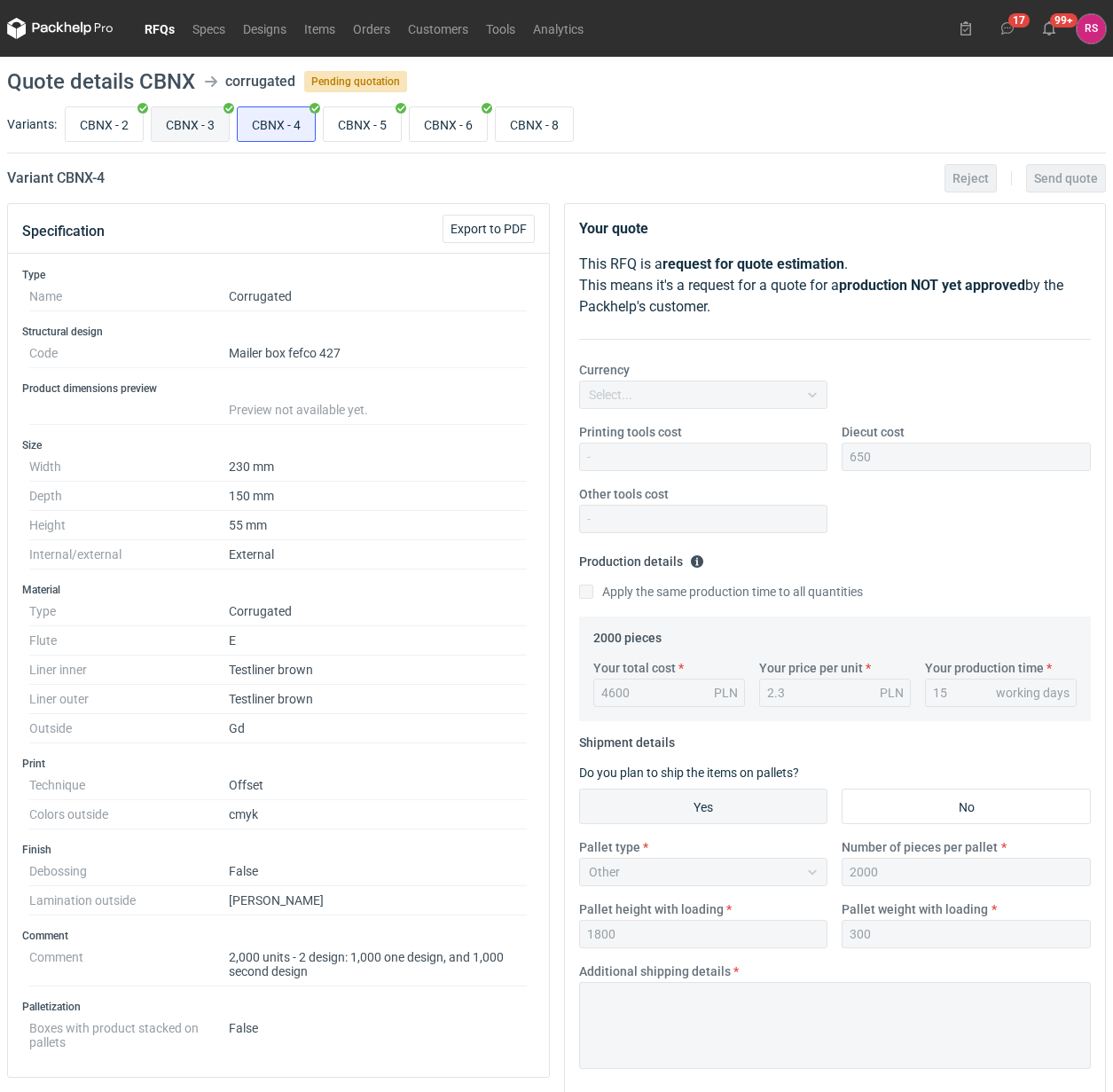
click at [196, 124] on input "CBNX - 3" at bounding box center [191, 124] width 77 height 34
radio input "true"
click at [538, 122] on input "CBNX - 8" at bounding box center [534, 124] width 77 height 34
radio input "true"
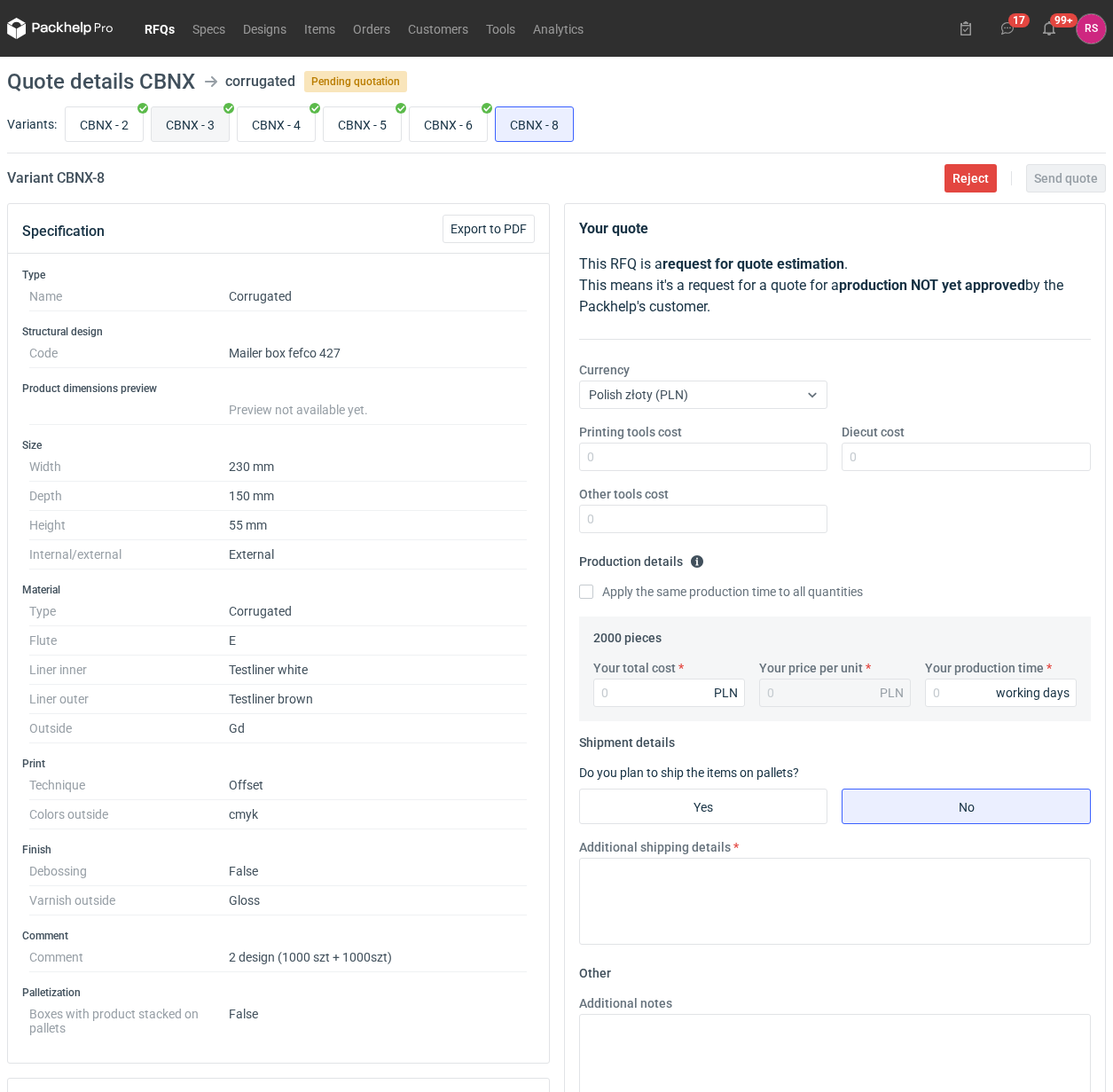
click at [180, 122] on input "CBNX - 3" at bounding box center [191, 124] width 77 height 34
radio input "true"
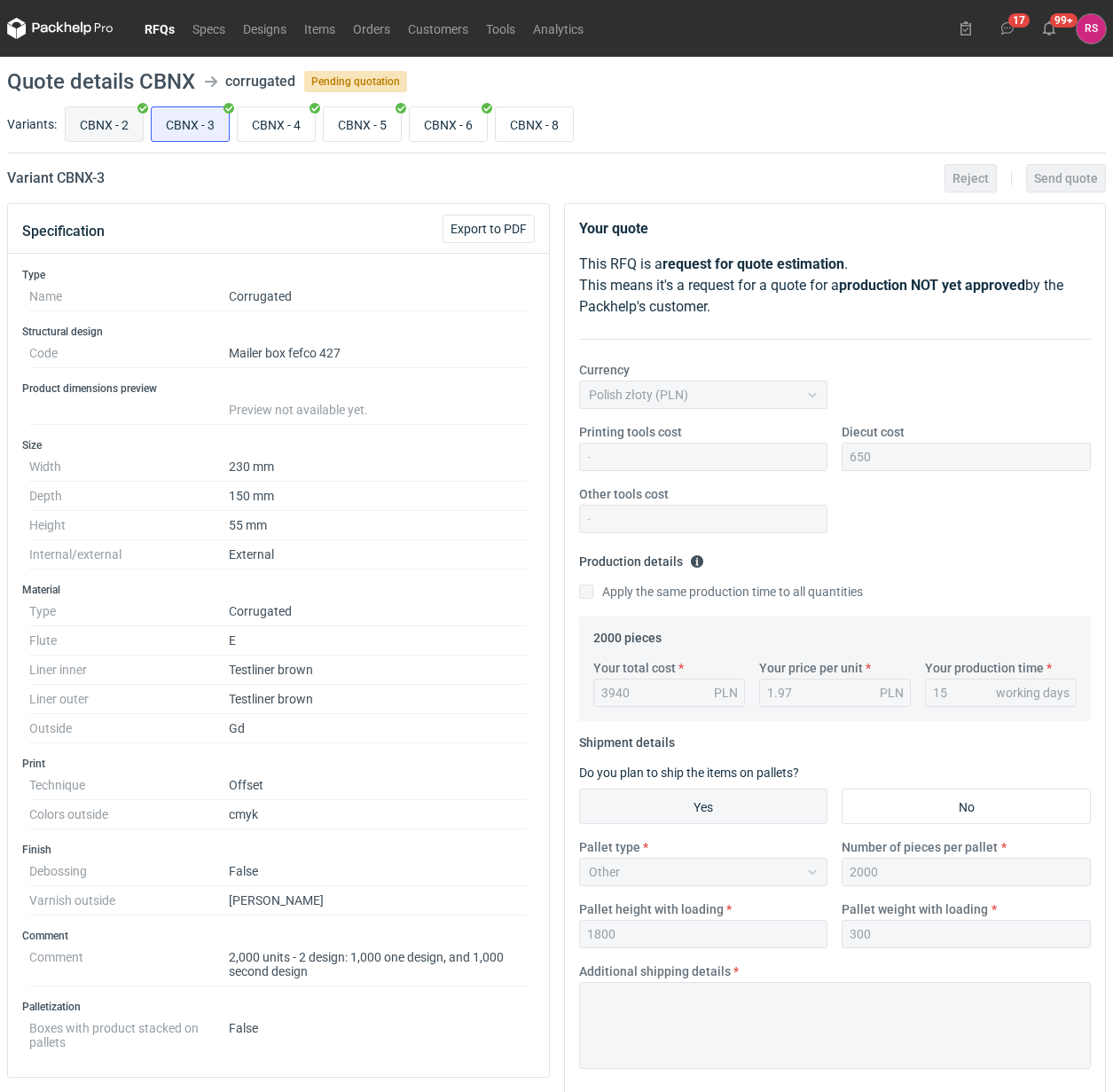
click at [102, 125] on input "CBNX - 2" at bounding box center [104, 124] width 77 height 34
radio input "true"
click at [532, 118] on input "CBNX - 8" at bounding box center [534, 124] width 77 height 34
radio input "true"
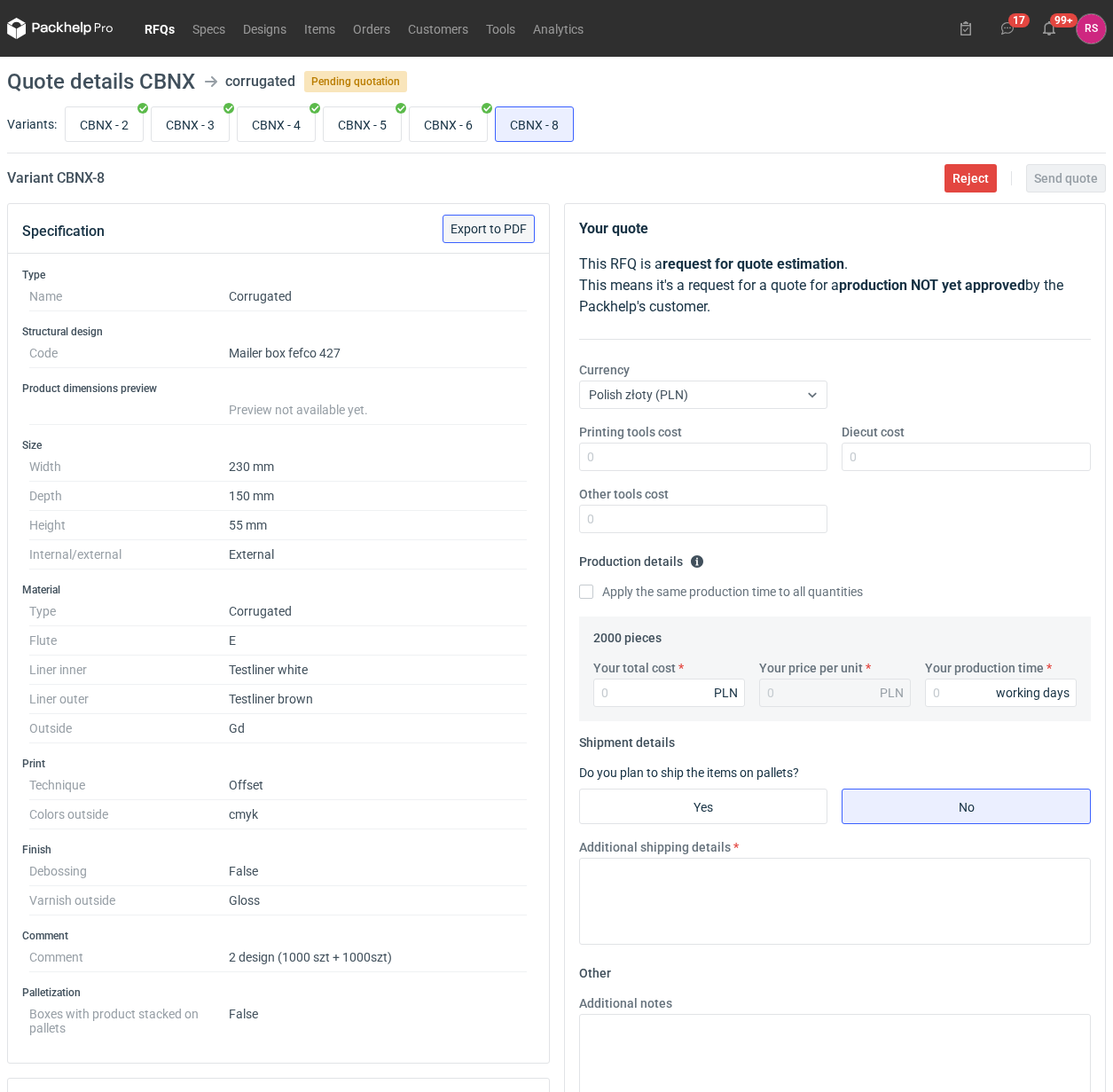
click at [493, 228] on span "Export to PDF" at bounding box center [488, 228] width 76 height 12
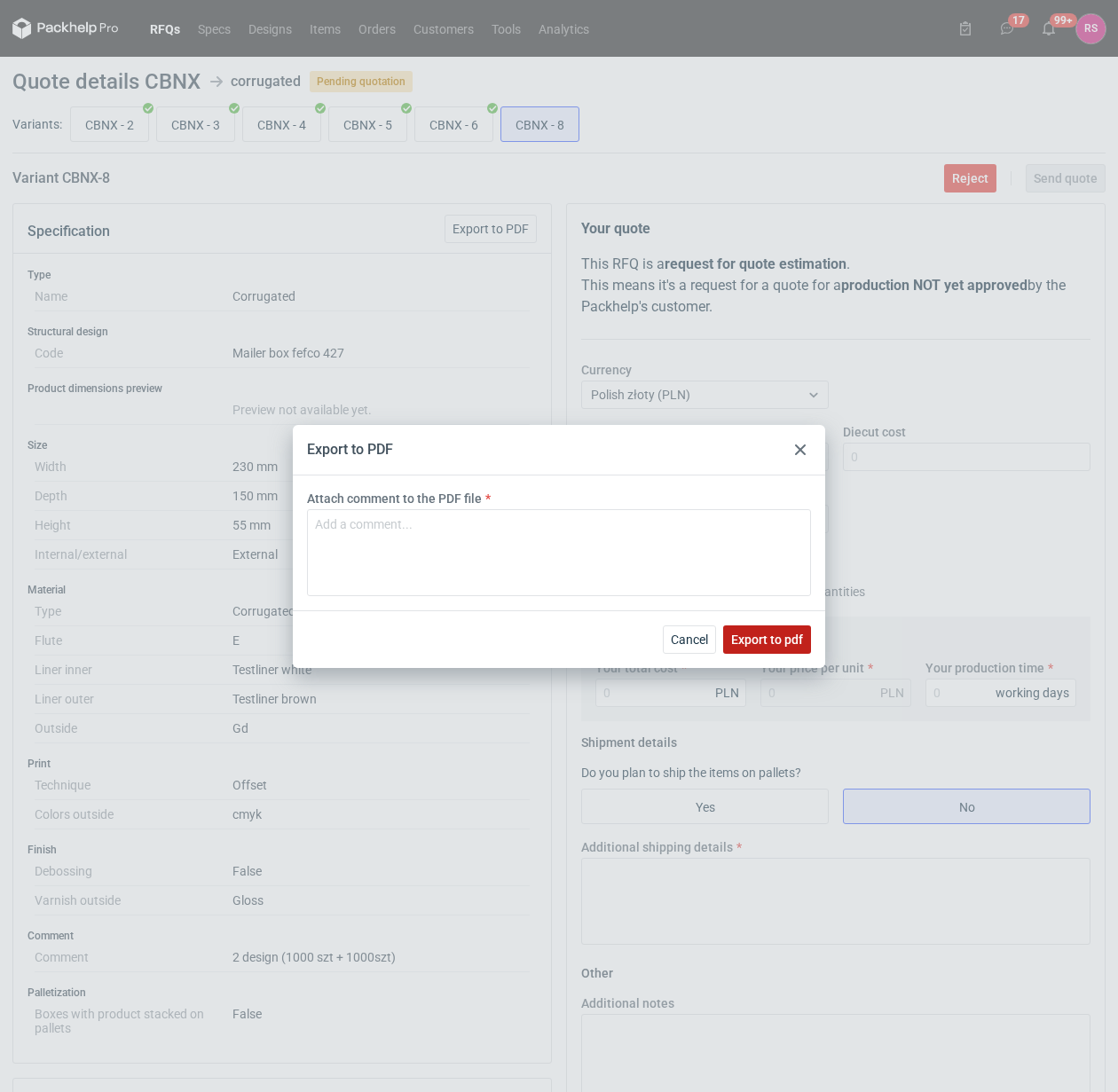
click at [774, 640] on span "Export to pdf" at bounding box center [767, 639] width 72 height 12
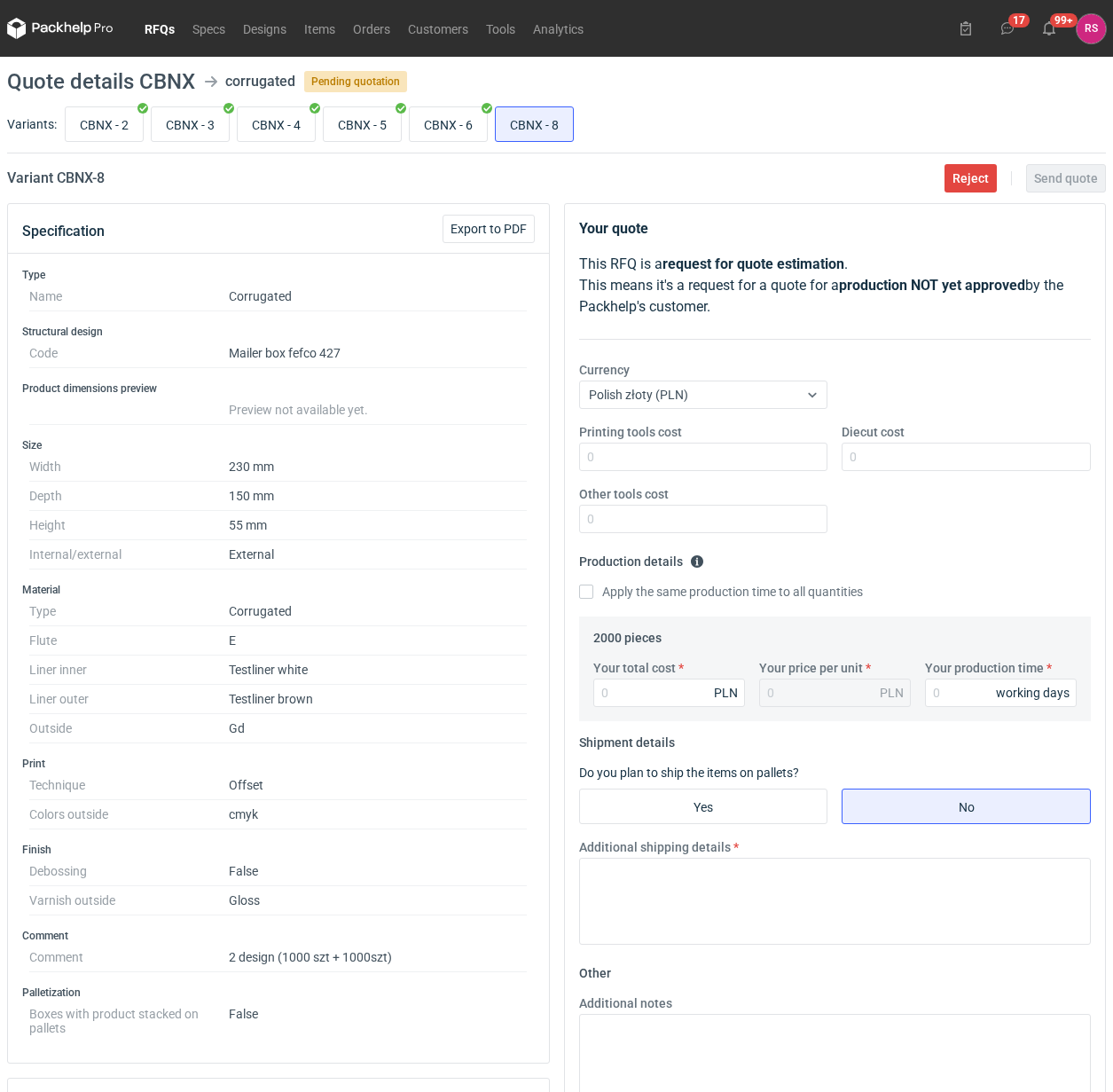
click at [157, 29] on link "RFQs" at bounding box center [159, 28] width 48 height 21
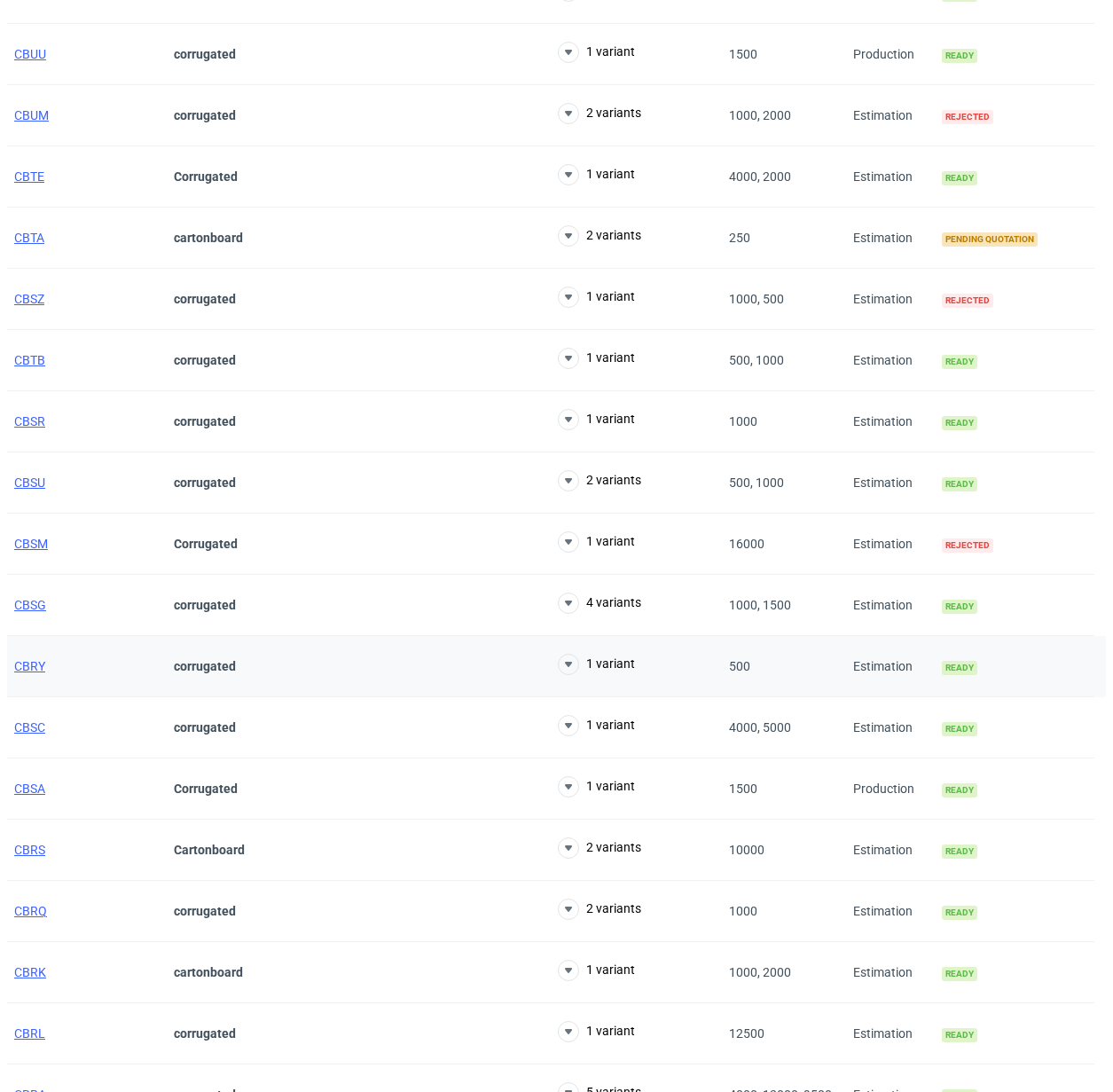
scroll to position [554, 0]
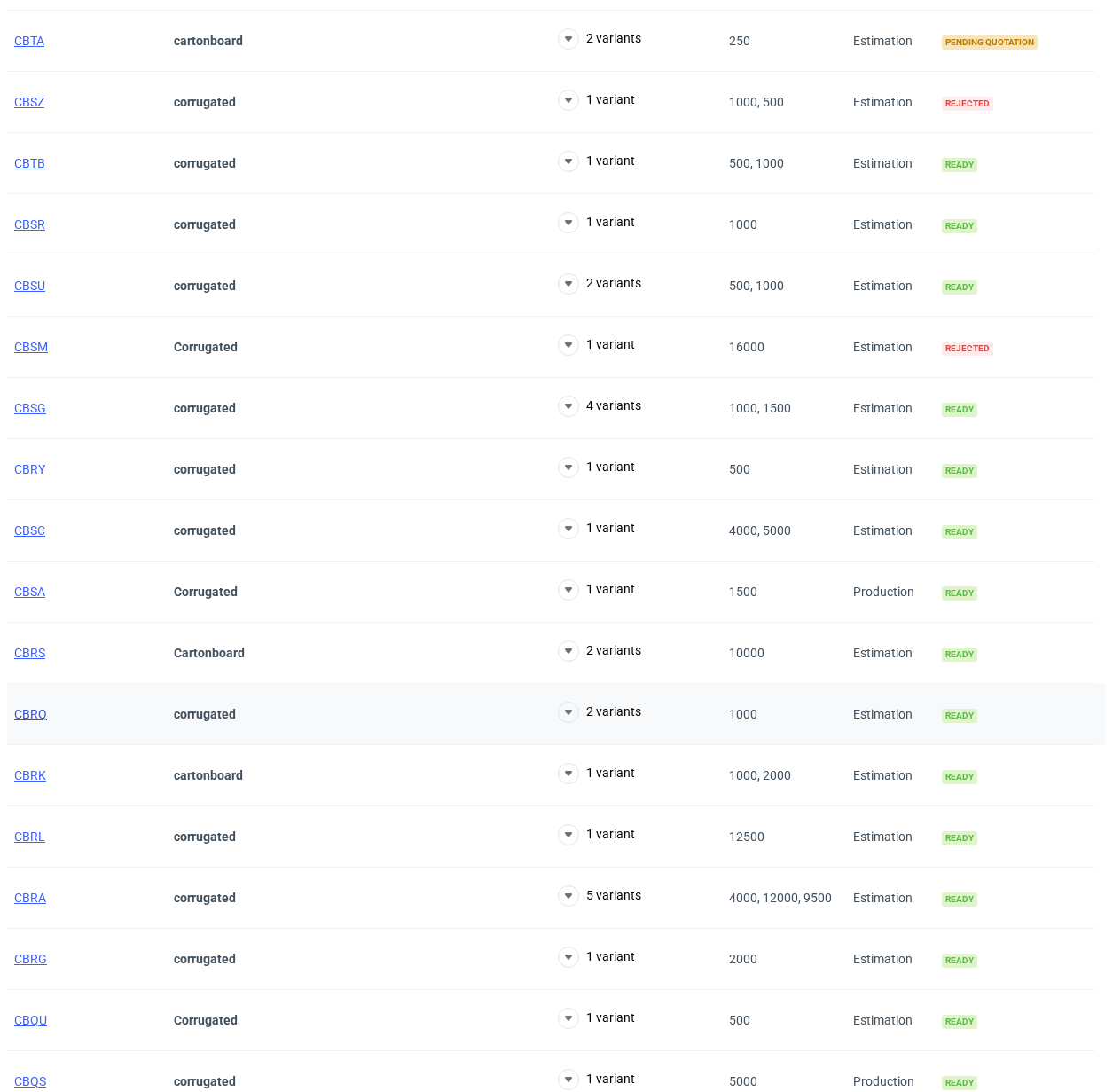
click at [33, 714] on span "CBRQ" at bounding box center [30, 714] width 33 height 14
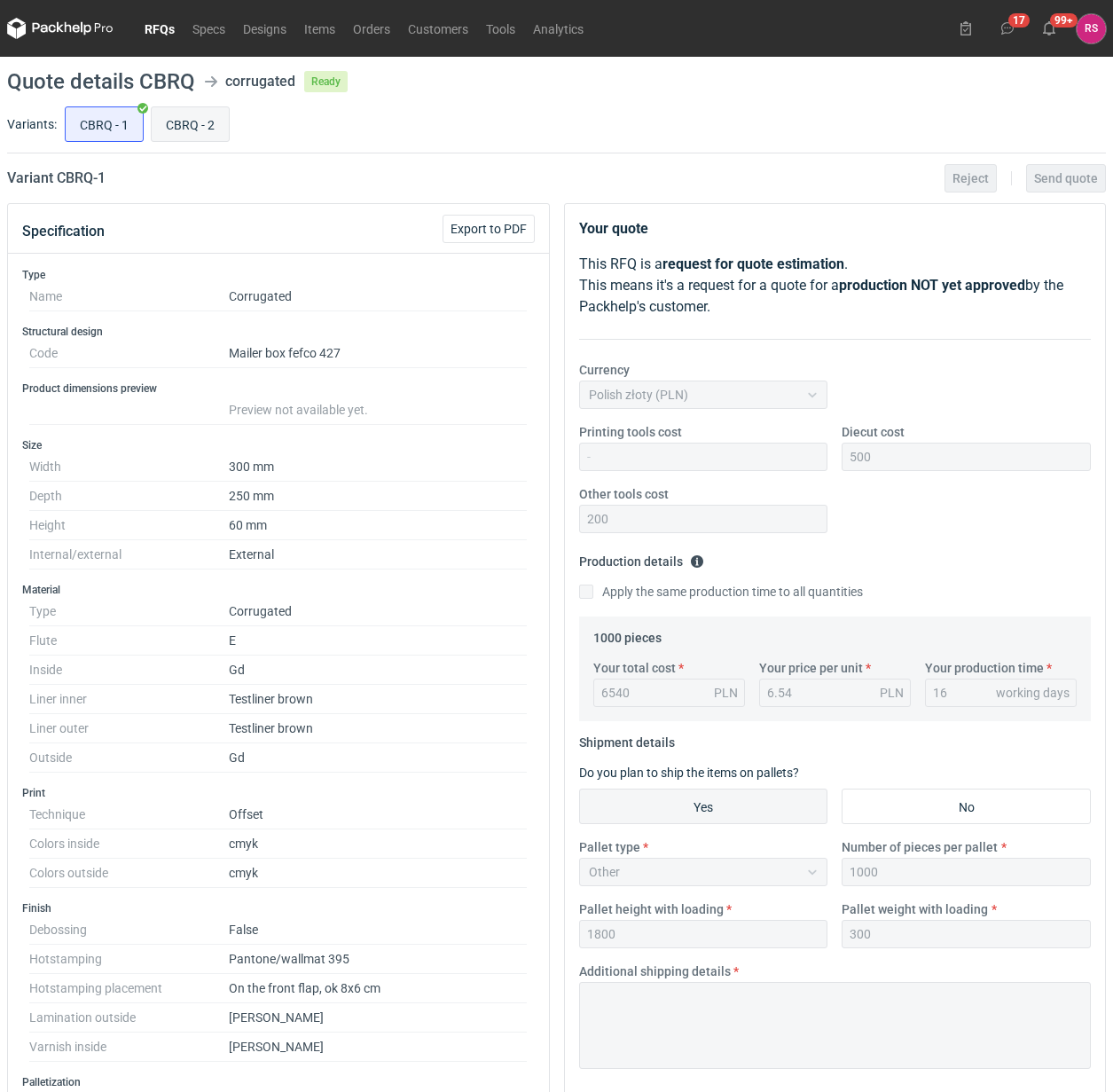
click at [213, 129] on input "CBRQ - 2" at bounding box center [191, 124] width 77 height 34
radio input "true"
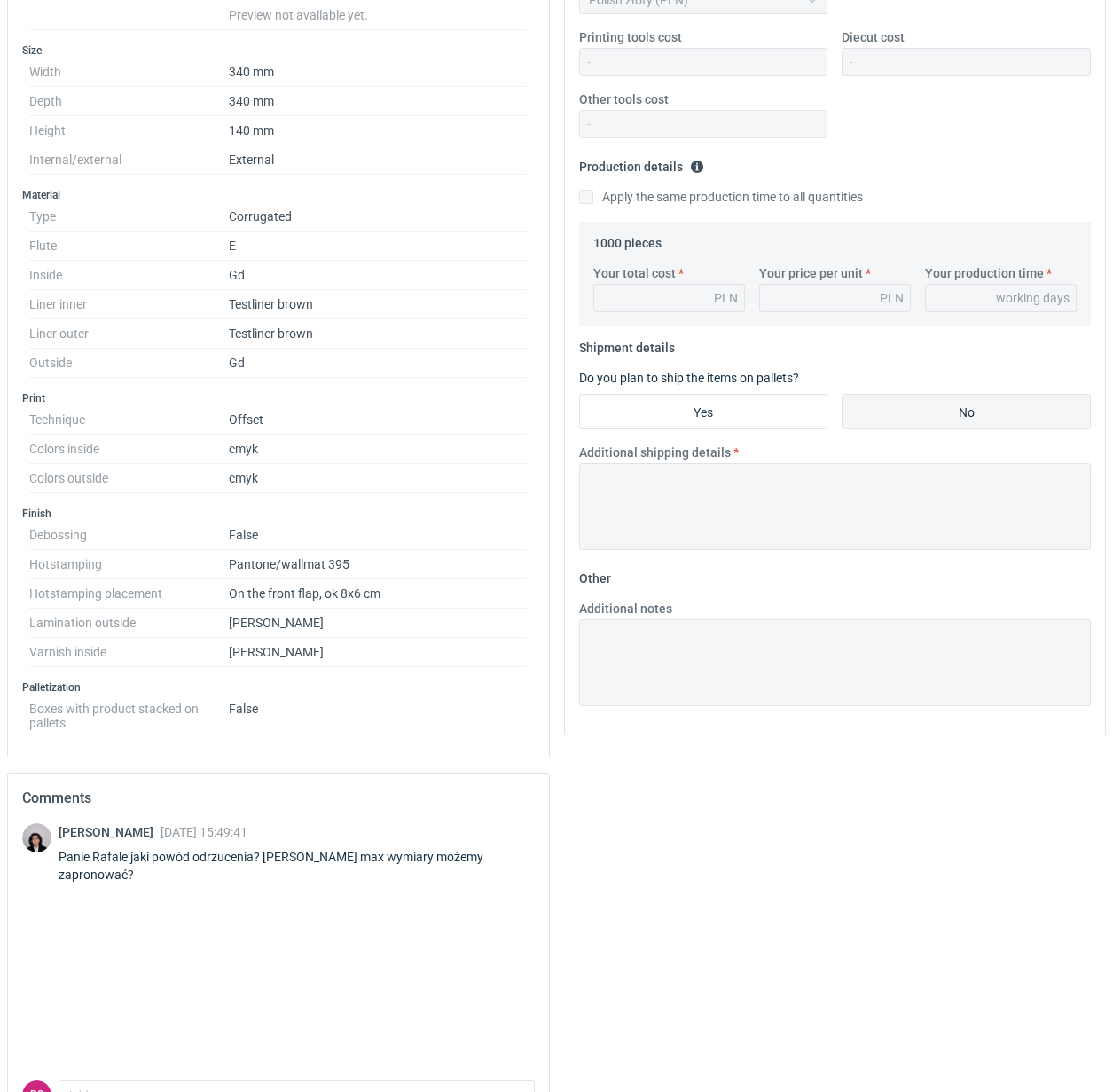
scroll to position [62, 0]
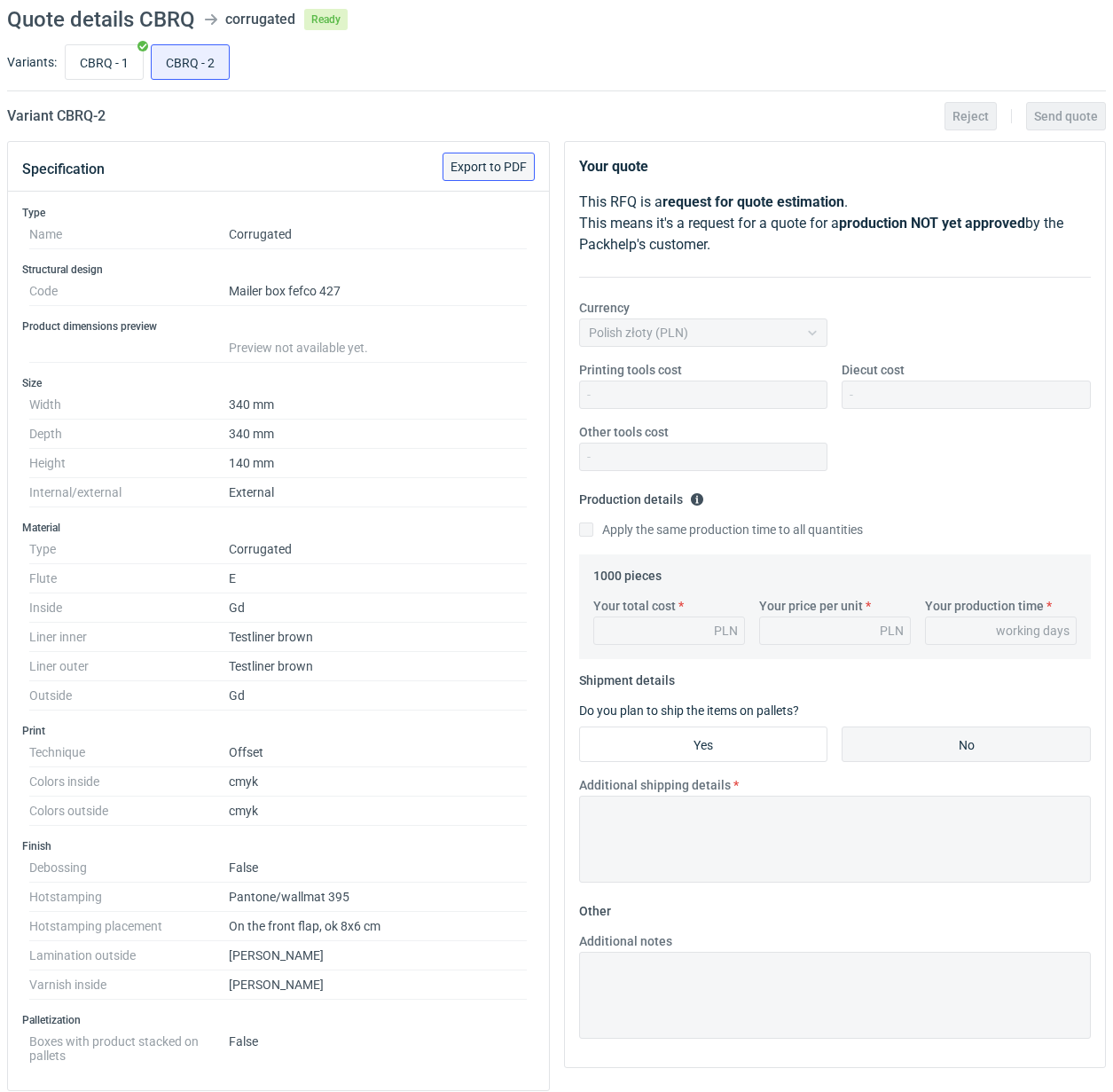
click at [483, 168] on span "Export to PDF" at bounding box center [488, 166] width 76 height 12
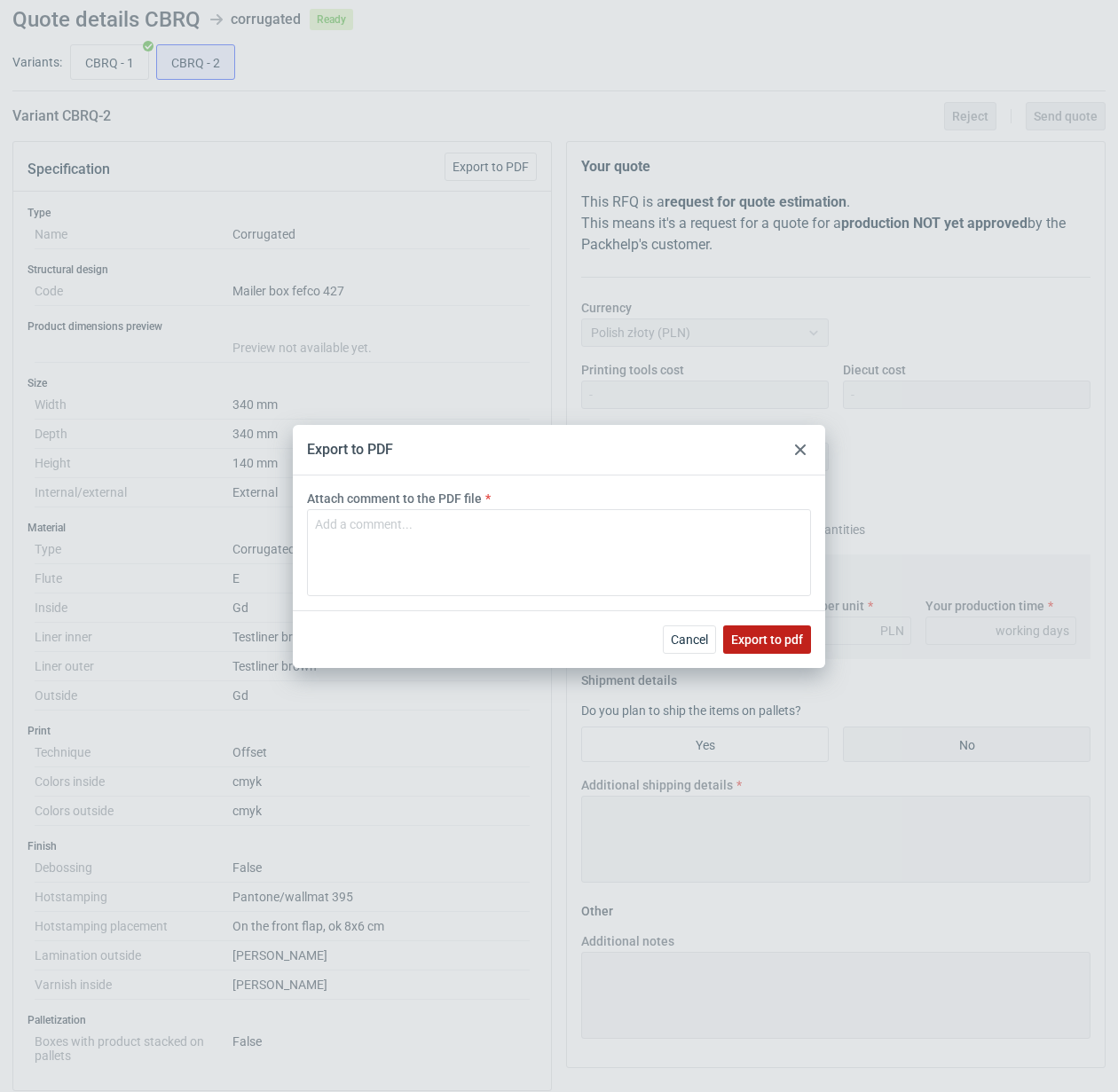
click at [767, 625] on button "Export to pdf" at bounding box center [766, 639] width 87 height 29
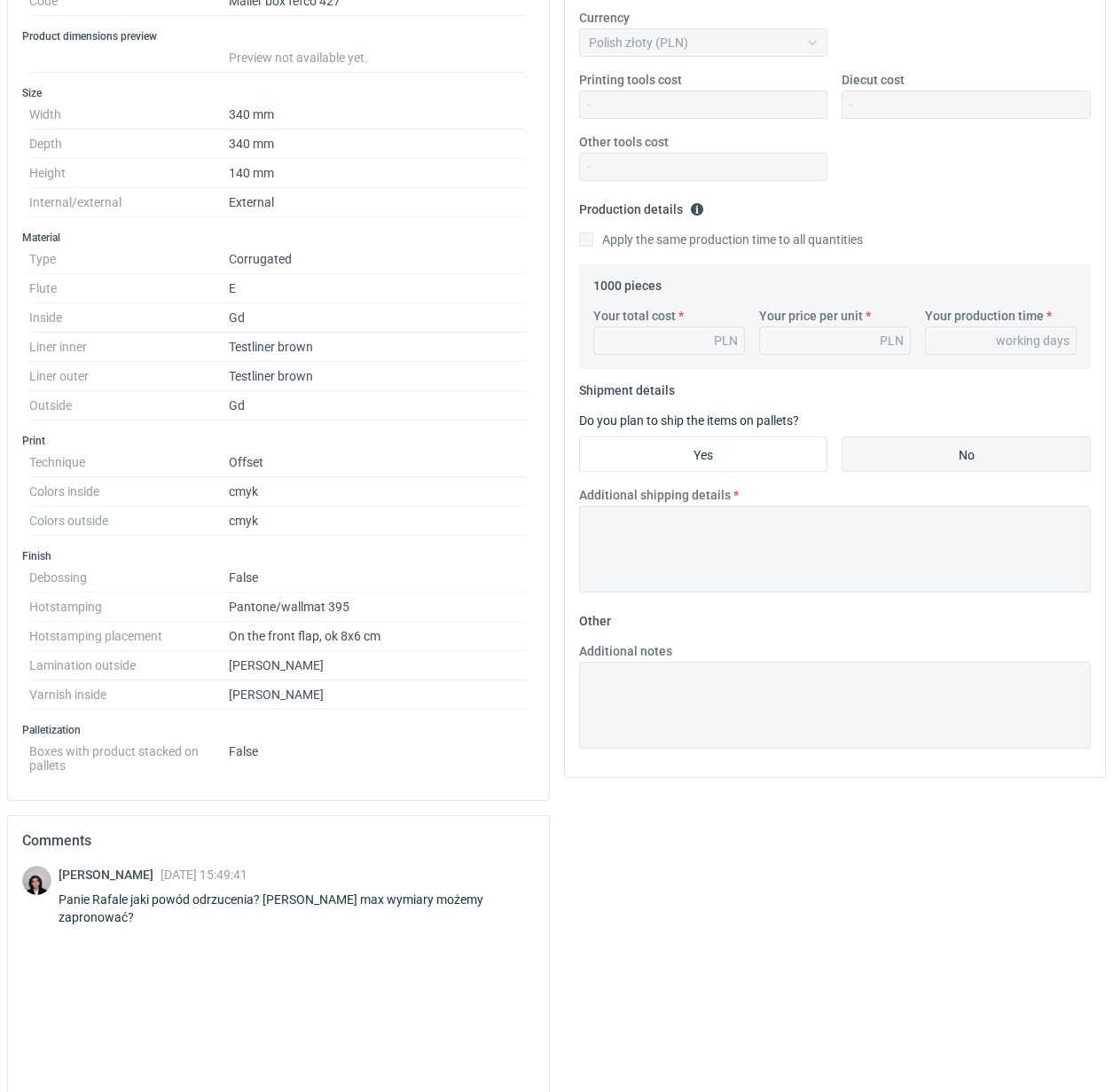
scroll to position [505, 0]
